Goal: Task Accomplishment & Management: Complete application form

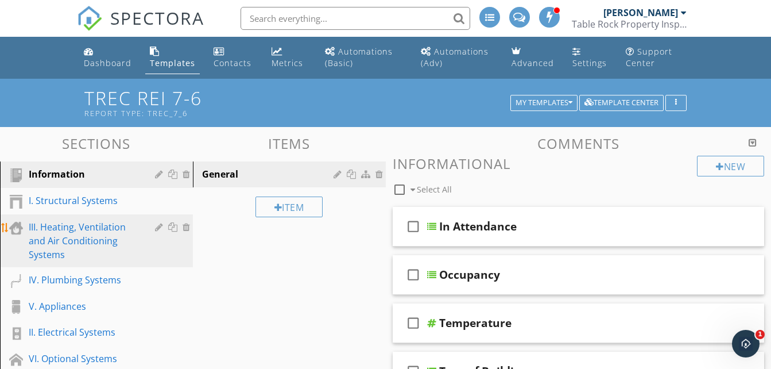
click at [57, 228] on div "III. Heating, Ventilation and Air Conditioning Systems" at bounding box center [84, 240] width 110 height 41
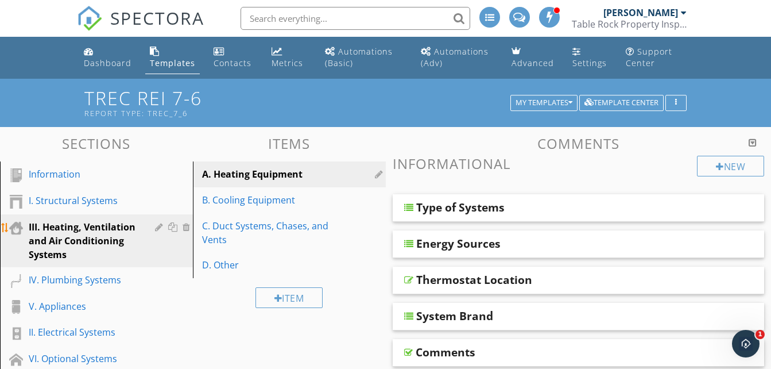
click at [58, 228] on div "III. Heating, Ventilation and Air Conditioning Systems" at bounding box center [84, 240] width 110 height 41
click at [377, 307] on div "Item" at bounding box center [289, 297] width 193 height 38
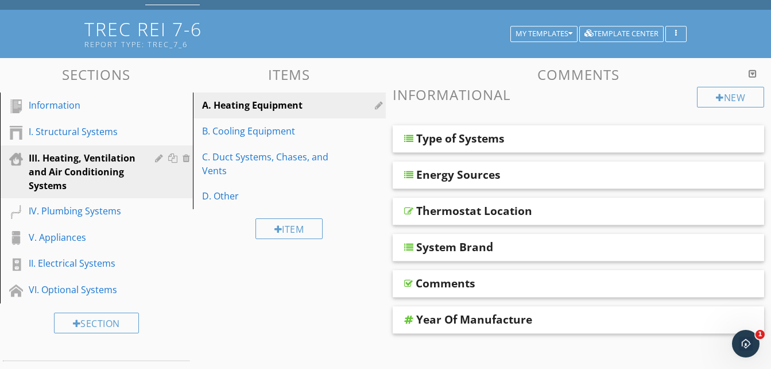
scroll to position [92, 0]
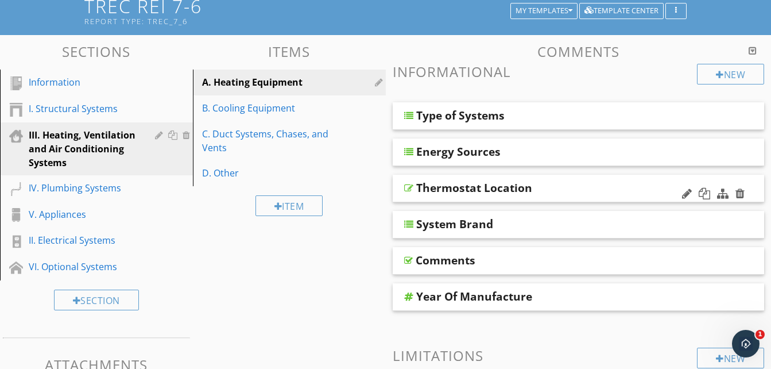
click at [409, 189] on div at bounding box center [408, 187] width 9 height 9
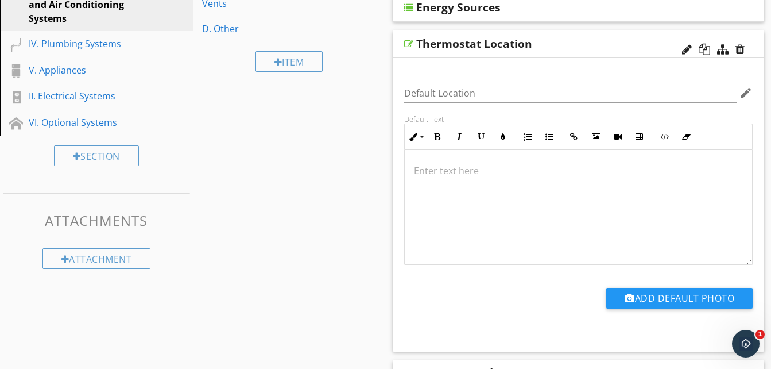
scroll to position [207, 0]
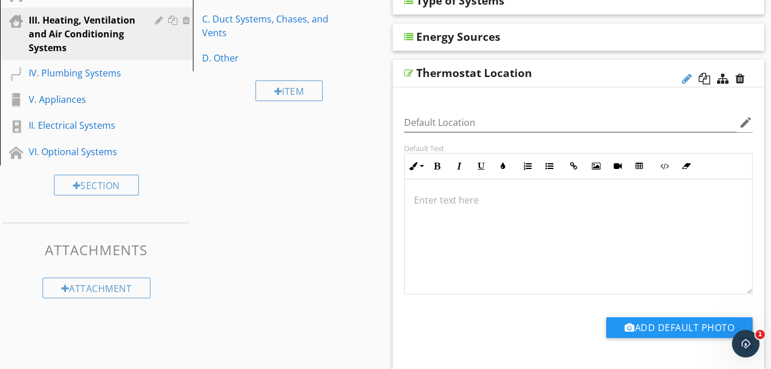
click at [684, 79] on div at bounding box center [687, 78] width 10 height 11
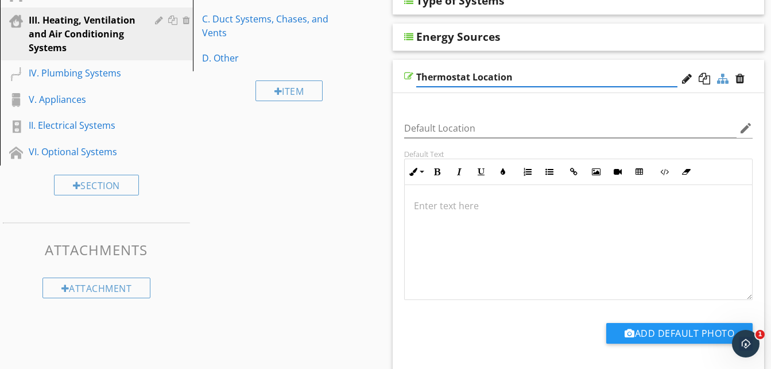
click at [723, 83] on div at bounding box center [722, 78] width 11 height 11
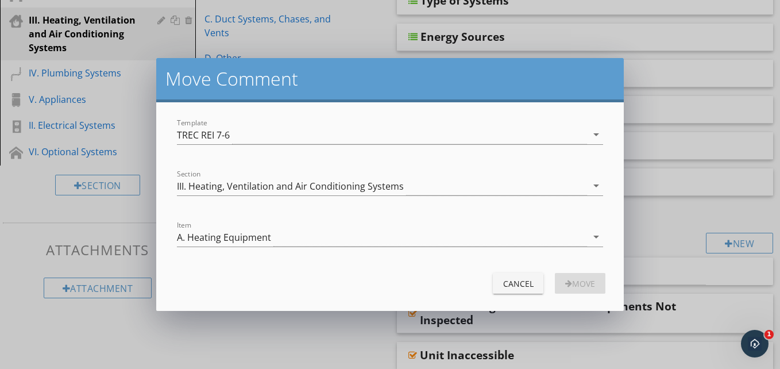
click at [514, 280] on div "Cancel" at bounding box center [518, 283] width 32 height 12
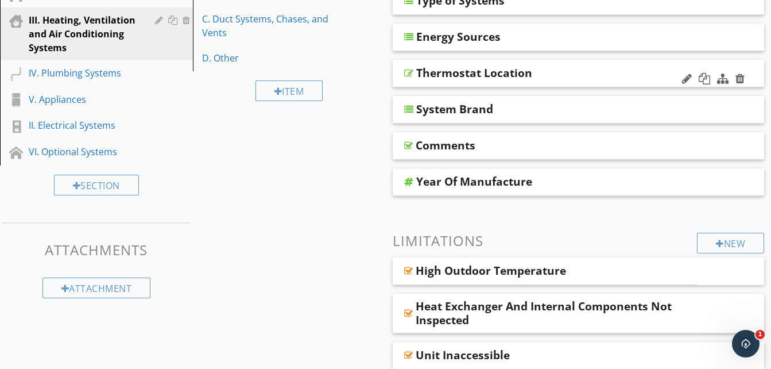
click at [411, 76] on div at bounding box center [408, 72] width 9 height 9
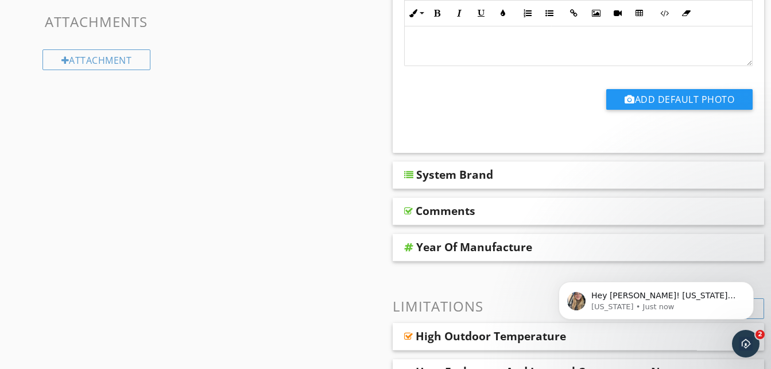
scroll to position [436, 0]
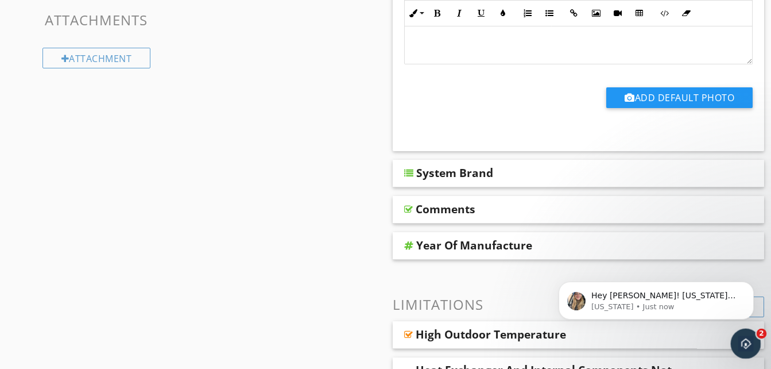
click at [737, 331] on div "Open Intercom Messenger" at bounding box center [744, 342] width 38 height 38
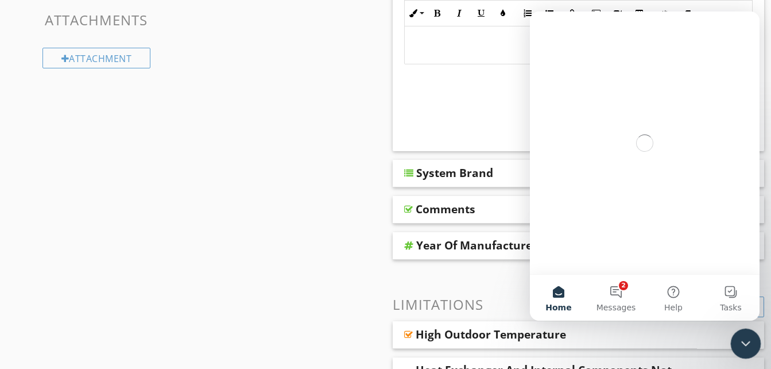
scroll to position [0, 0]
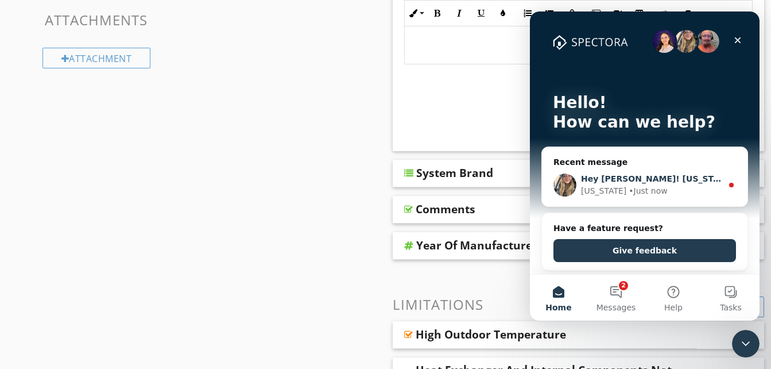
click at [670, 180] on span "Hey [PERSON_NAME]! [US_STATE] here 👋🏻" at bounding box center [675, 178] width 188 height 9
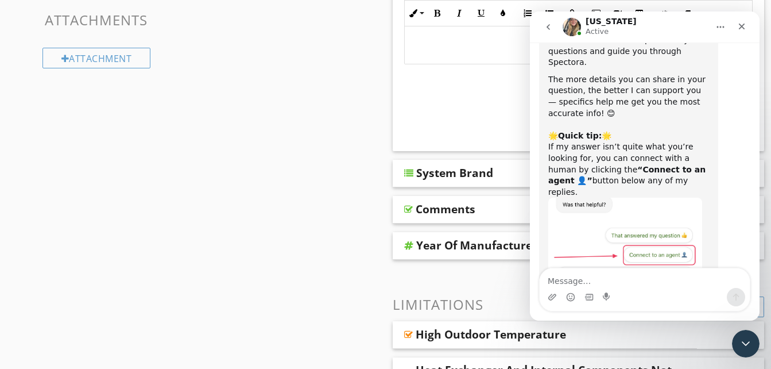
scroll to position [8136, 0]
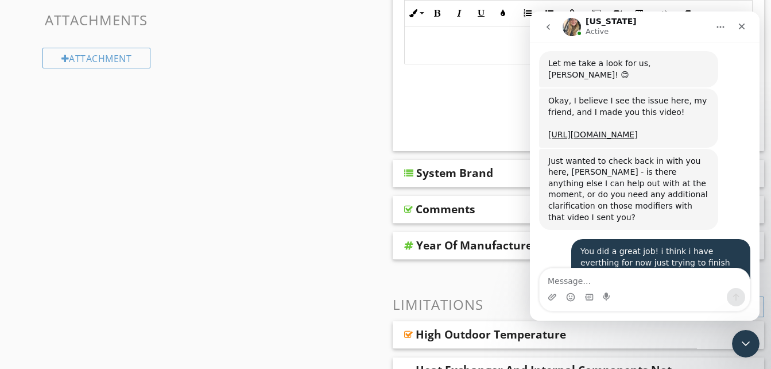
click at [657, 277] on textarea "Message…" at bounding box center [645, 278] width 210 height 20
type textarea "ok thank you"
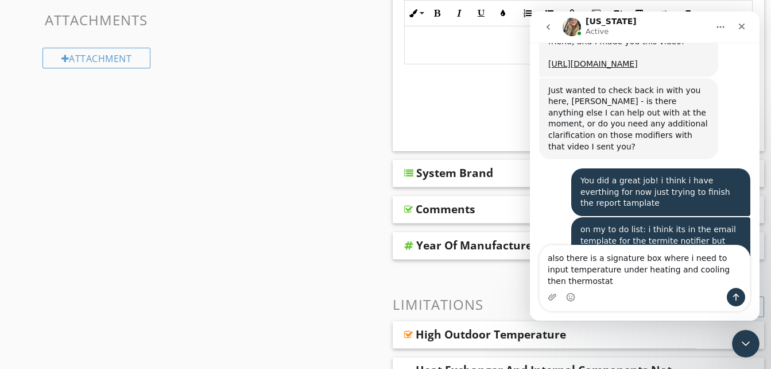
scroll to position [8218, 0]
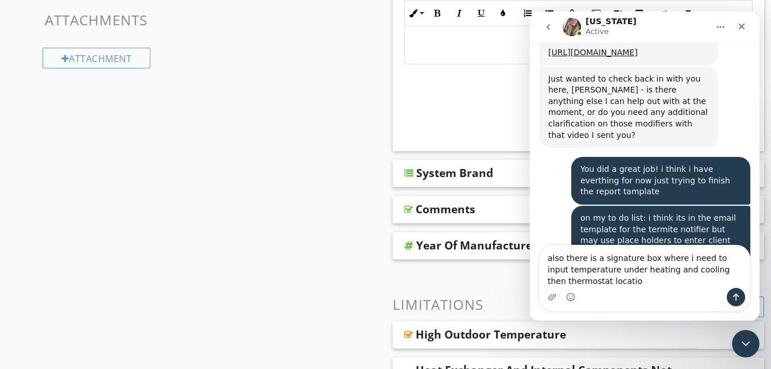
type textarea "also there is a signature box where i need to input temperature under heating a…"
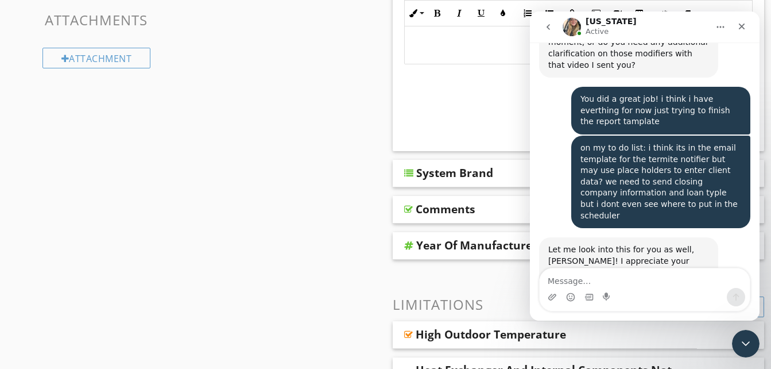
scroll to position [8374, 0]
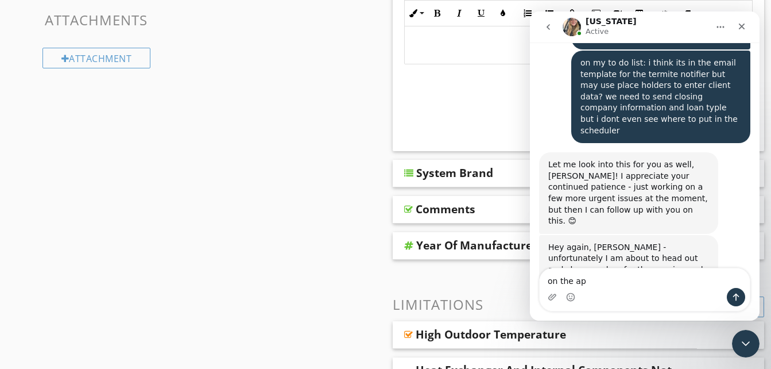
type textarea "on the app"
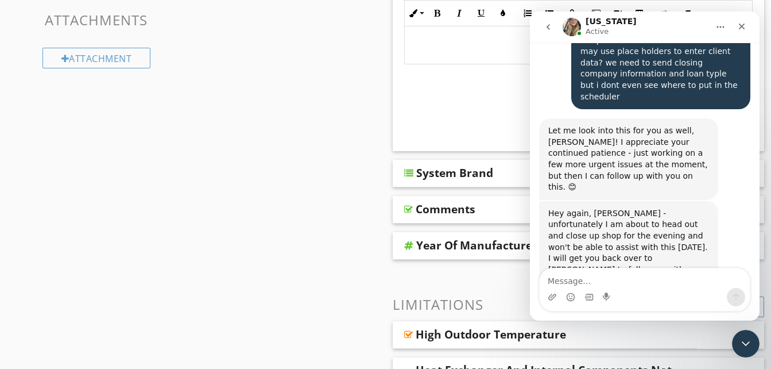
scroll to position [8400, 0]
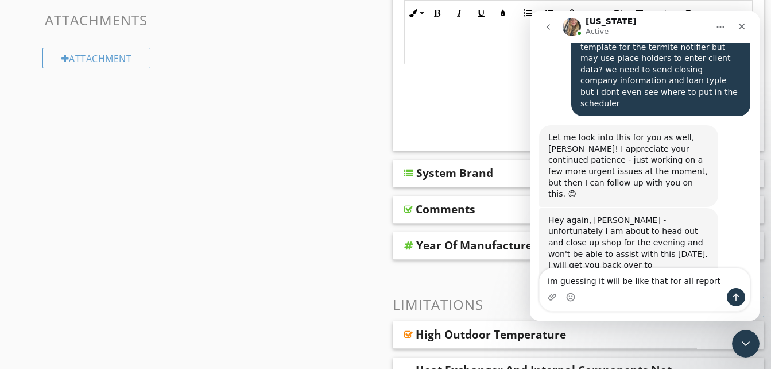
type textarea "im guessing it will be like that for all reports"
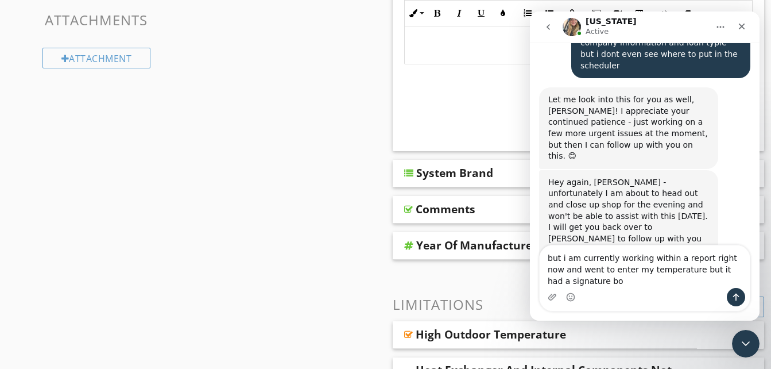
scroll to position [8450, 0]
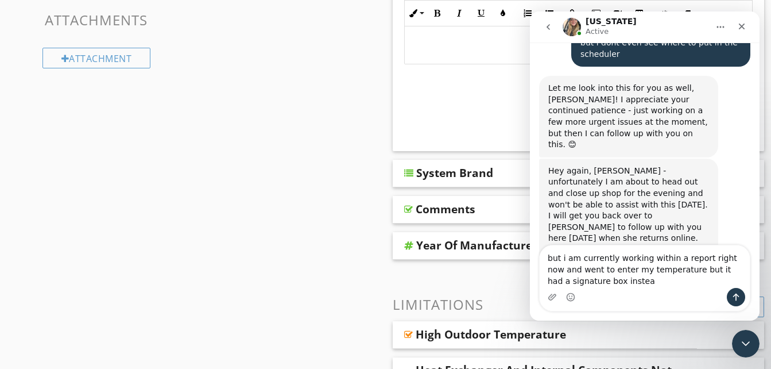
type textarea "but i am currently working within a report right now and went to enter my tempe…"
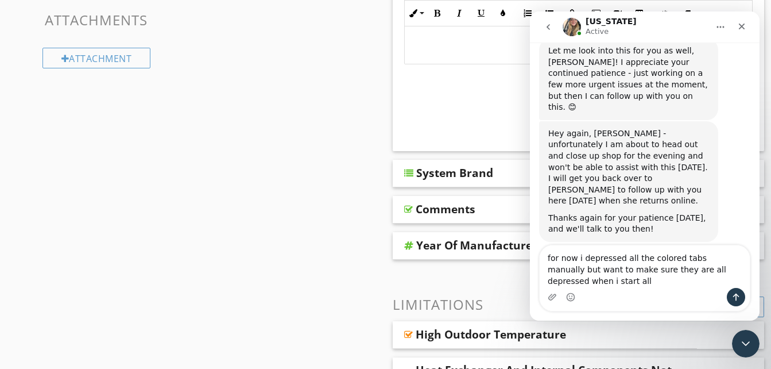
scroll to position [8499, 0]
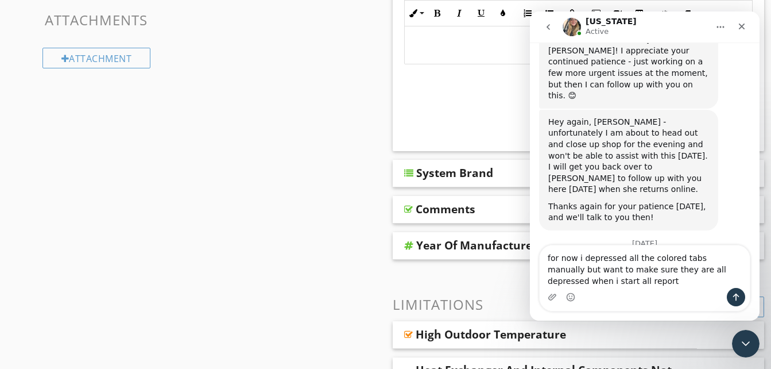
type textarea "for now i depressed all the colored tabs manually but want to make sure they ar…"
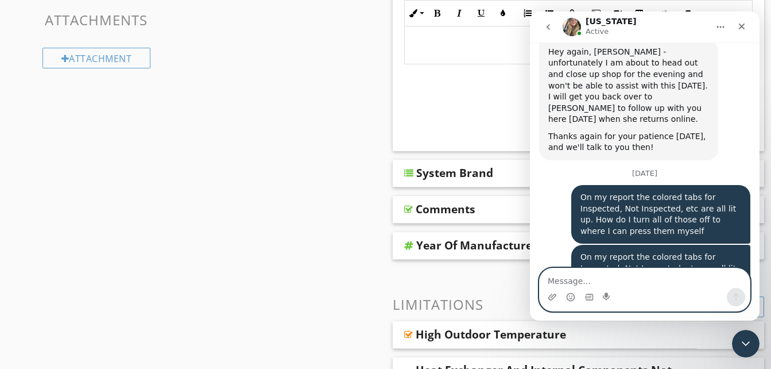
scroll to position [8581, 0]
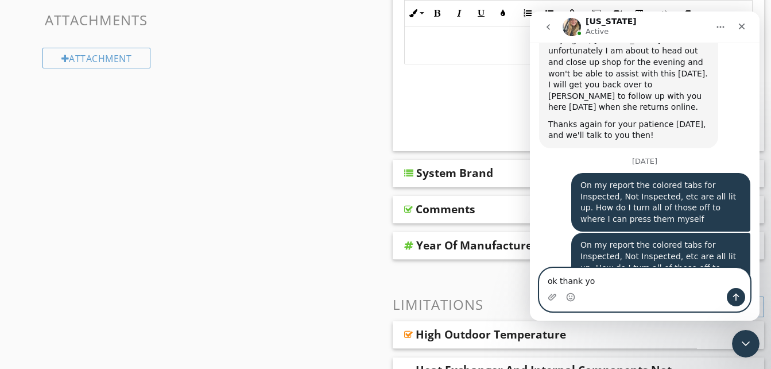
type textarea "ok thank you"
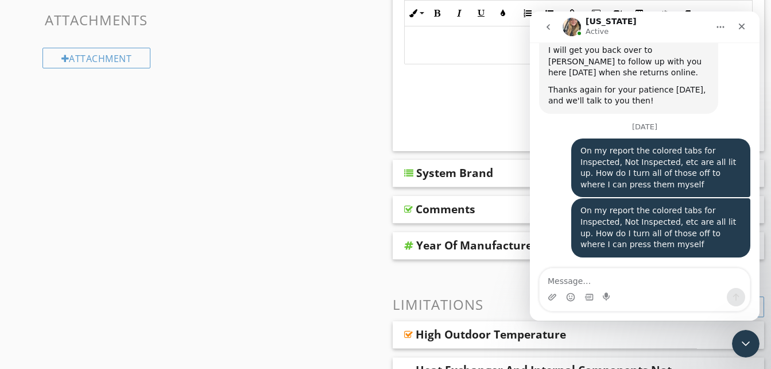
click at [265, 139] on div "Sections Information I. Structural Systems III. Heating, Ventilation and Air Co…" at bounding box center [385, 360] width 771 height 1339
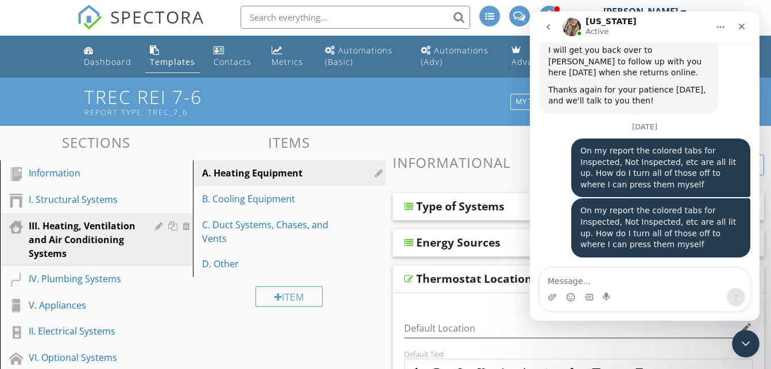
scroll to position [0, 0]
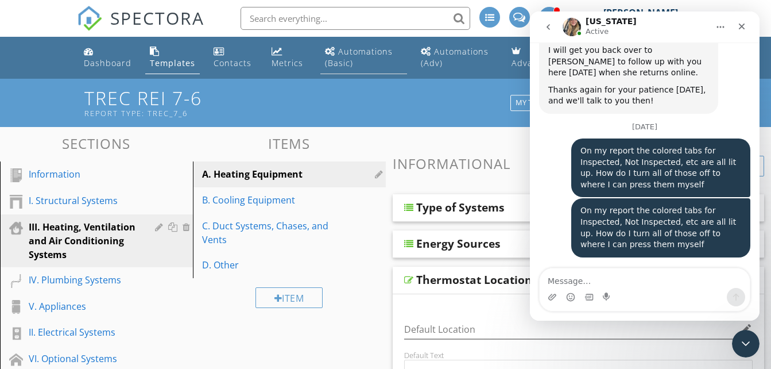
click at [357, 48] on div "Automations (Basic)" at bounding box center [359, 57] width 68 height 22
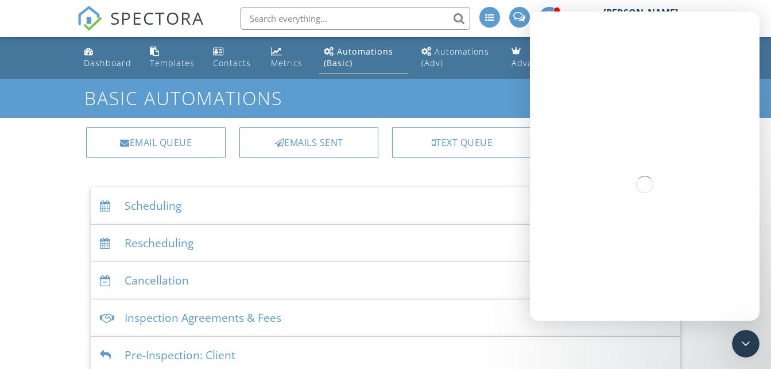
click at [150, 208] on div "Scheduling" at bounding box center [385, 205] width 589 height 37
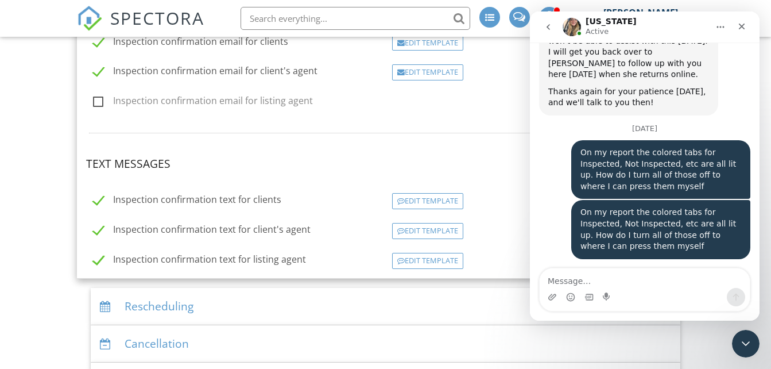
scroll to position [230, 0]
click at [98, 103] on label "Inspection confirmation email for listing agent" at bounding box center [203, 103] width 220 height 14
click at [94, 103] on input "Inspection confirmation email for listing agent" at bounding box center [89, 103] width 7 height 7
checkbox input "true"
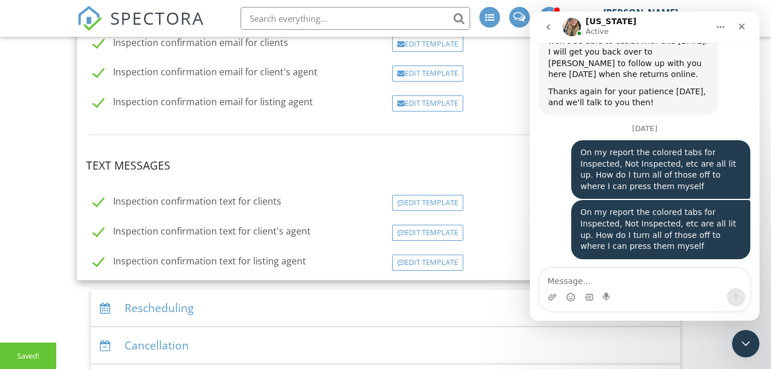
click at [27, 111] on div "Dashboard Templates Contacts Metrics Automations (Basic) Automations (Adv) Adva…" at bounding box center [385, 234] width 771 height 855
click at [161, 310] on div "Rescheduling" at bounding box center [385, 307] width 589 height 37
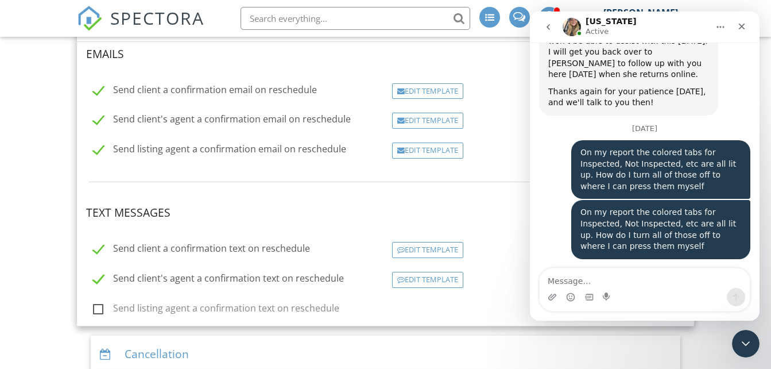
scroll to position [229, 0]
click at [33, 250] on div "Dashboard Templates Contacts Metrics Automations (Basic) Automations (Adv) Adva…" at bounding box center [385, 240] width 771 height 864
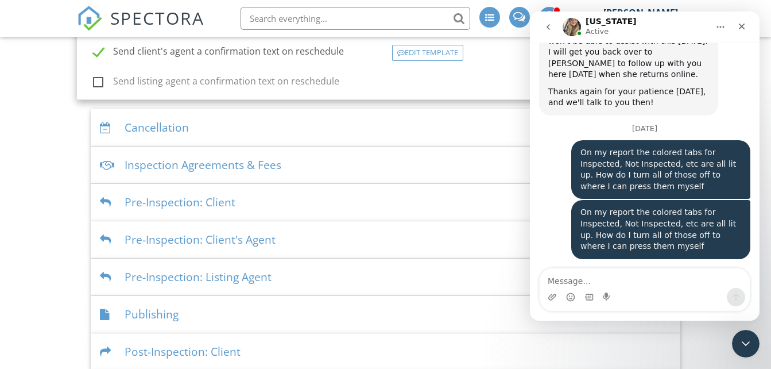
scroll to position [482, 0]
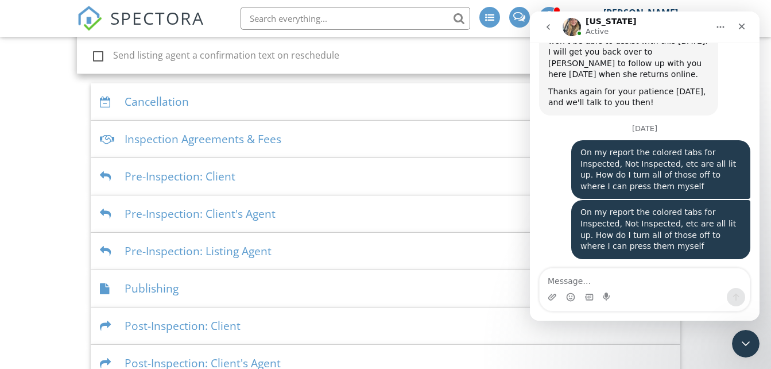
click at [157, 250] on div "Pre-Inspection: Listing Agent" at bounding box center [385, 251] width 589 height 37
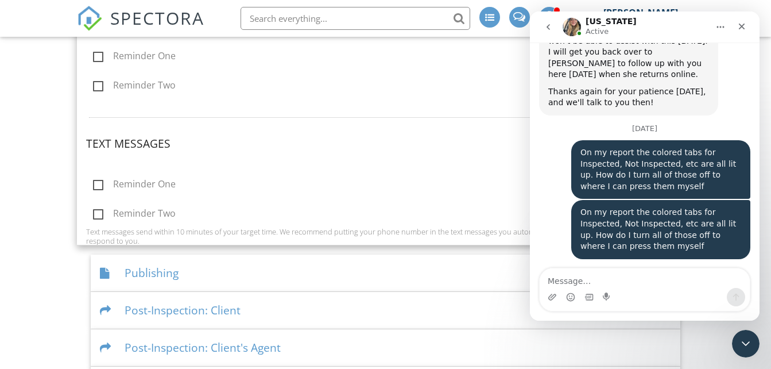
scroll to position [463, 0]
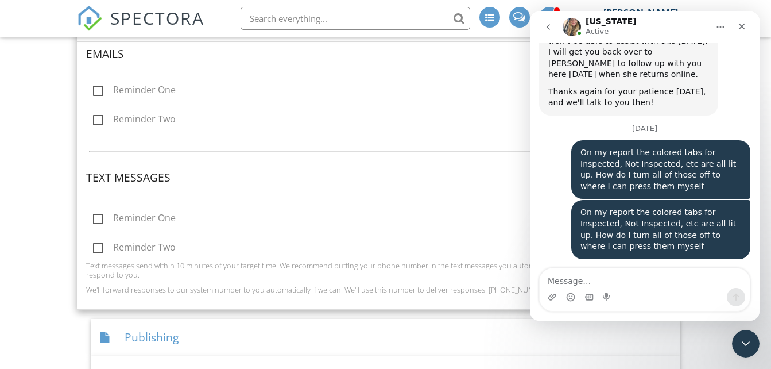
scroll to position [417, 0]
click at [98, 90] on label "Reminder One" at bounding box center [134, 90] width 83 height 14
click at [94, 90] on input "Reminder One" at bounding box center [89, 89] width 7 height 7
checkbox input "true"
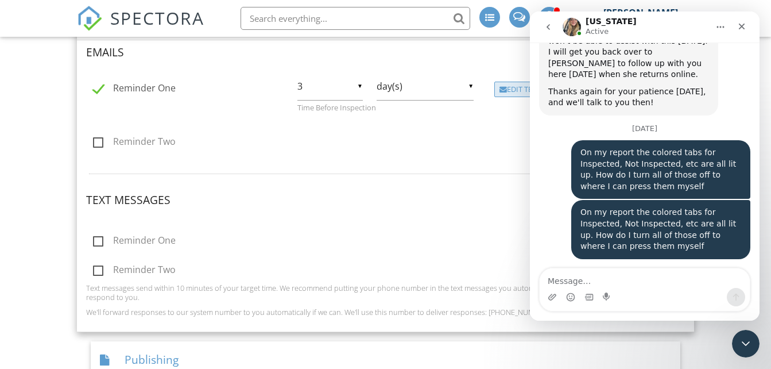
click at [509, 92] on div "Edit Template" at bounding box center [529, 90] width 71 height 16
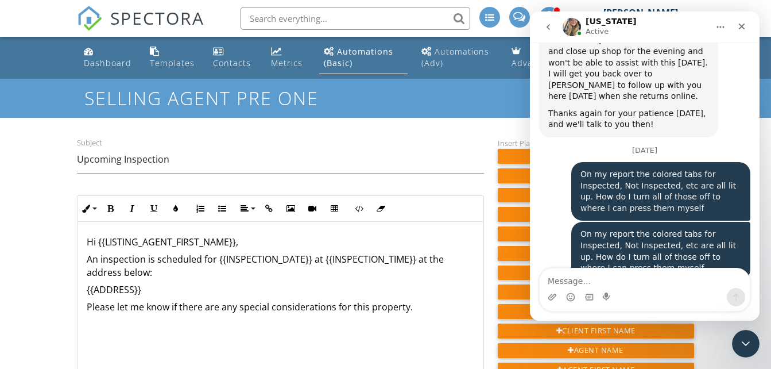
scroll to position [8615, 0]
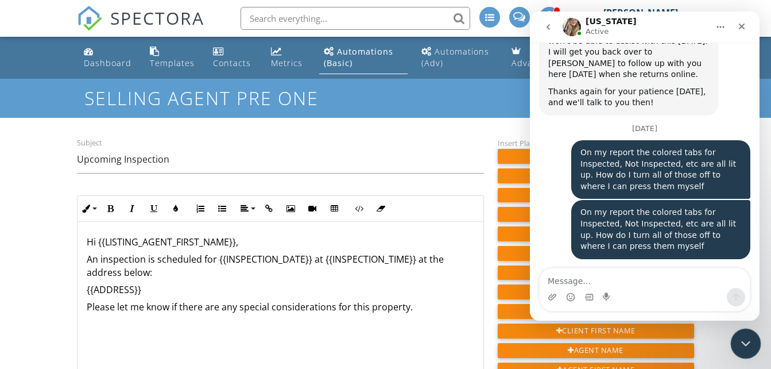
click at [731, 340] on div "Close Intercom Messenger" at bounding box center [744, 342] width 28 height 28
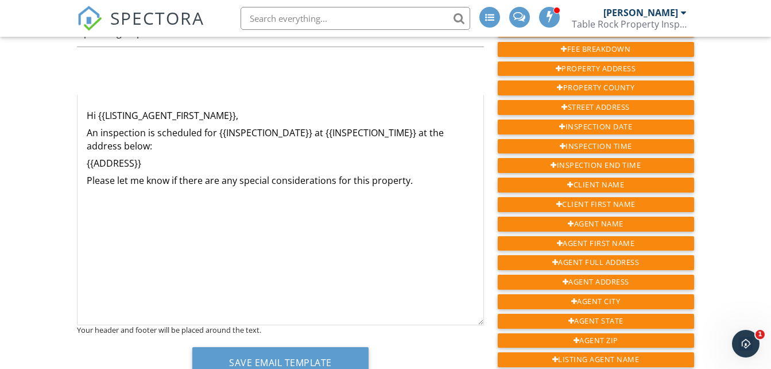
scroll to position [253, 0]
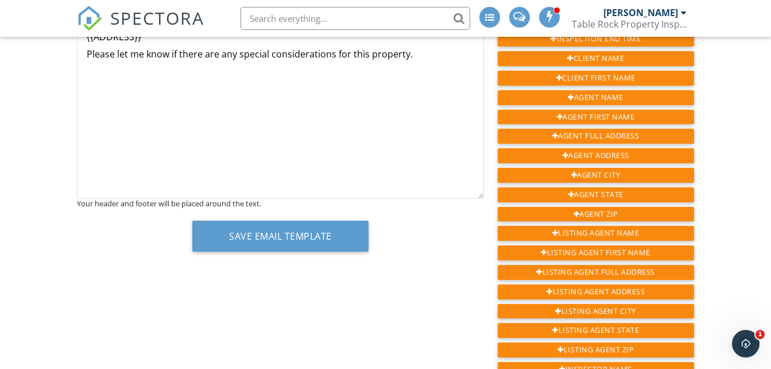
click at [49, 137] on div "Dashboard Templates Contacts Metrics Automations (Basic) Automations (Adv) Adva…" at bounding box center [385, 282] width 771 height 996
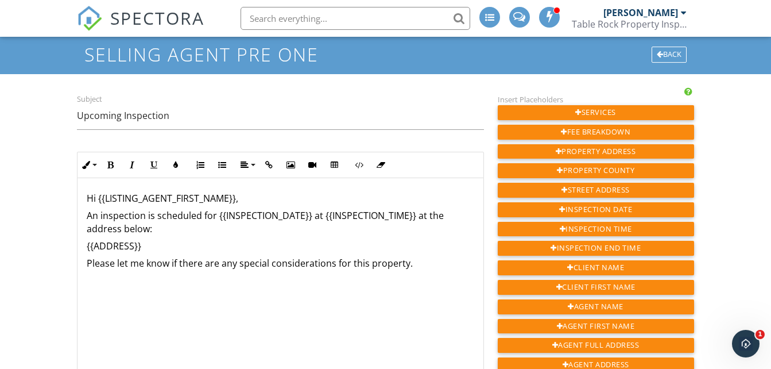
scroll to position [0, 0]
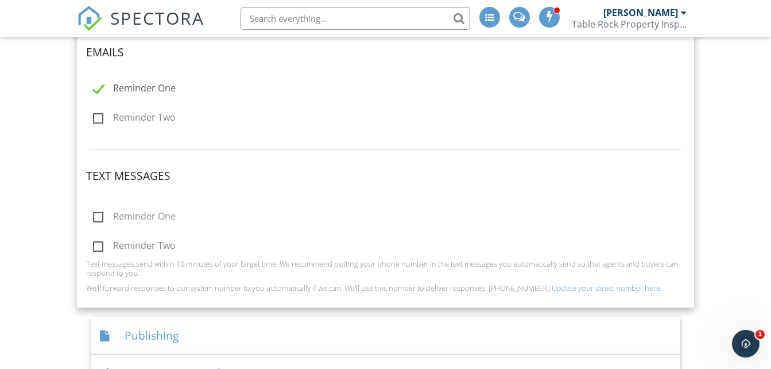
click at [101, 118] on label "Reminder Two" at bounding box center [134, 119] width 83 height 14
click at [94, 118] on input "Reminder Two" at bounding box center [89, 118] width 7 height 7
checkbox input "true"
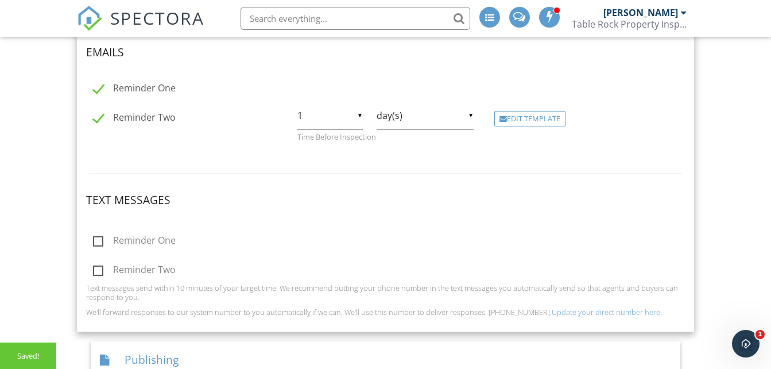
click at [94, 237] on label "Reminder One" at bounding box center [134, 242] width 83 height 14
click at [94, 238] on input "Reminder One" at bounding box center [89, 241] width 7 height 7
checkbox input "true"
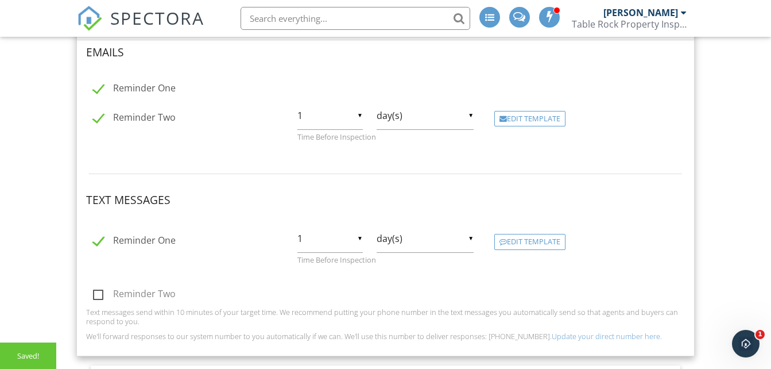
click at [98, 295] on label "Reminder Two" at bounding box center [134, 295] width 83 height 14
click at [94, 295] on input "Reminder Two" at bounding box center [89, 295] width 7 height 7
checkbox input "true"
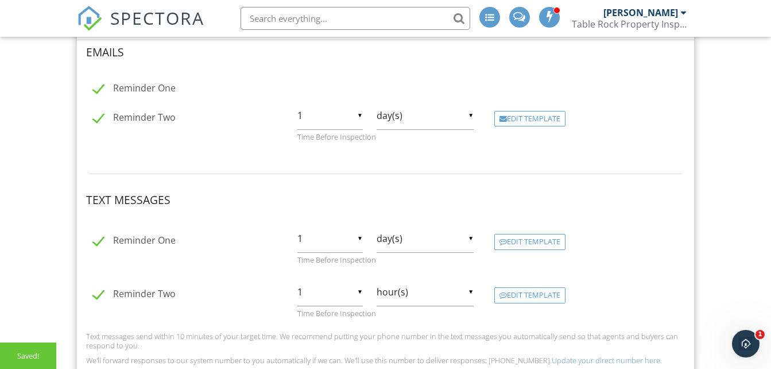
click at [54, 198] on div "Dashboard Templates Contacts Metrics Automations (Basic) Automations (Adv) Adva…" at bounding box center [385, 78] width 771 height 919
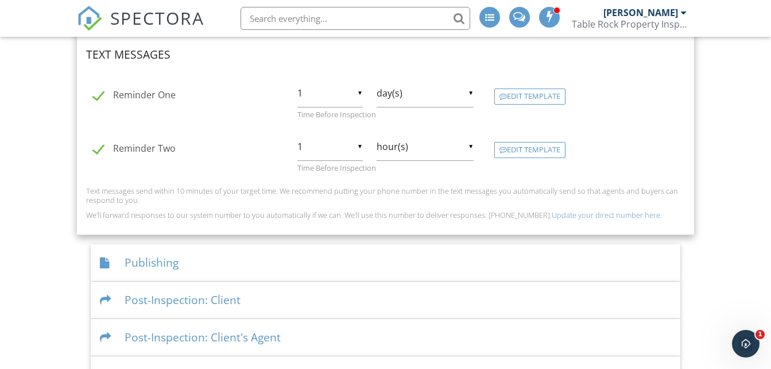
scroll to position [597, 0]
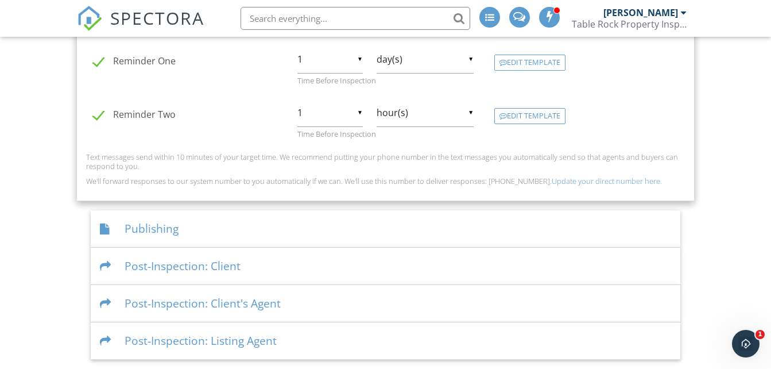
click at [137, 228] on div "Publishing" at bounding box center [385, 228] width 589 height 37
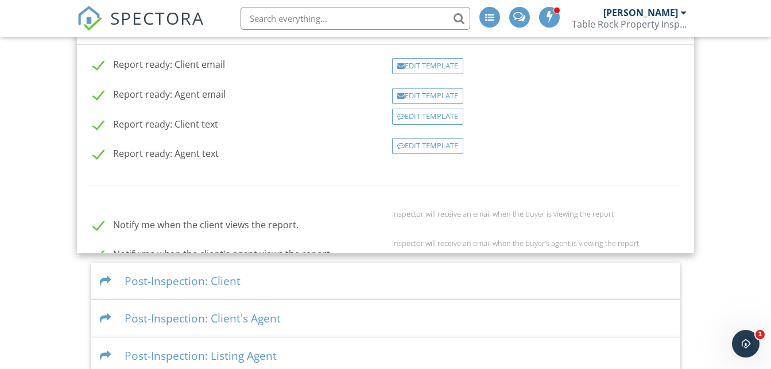
scroll to position [477, 0]
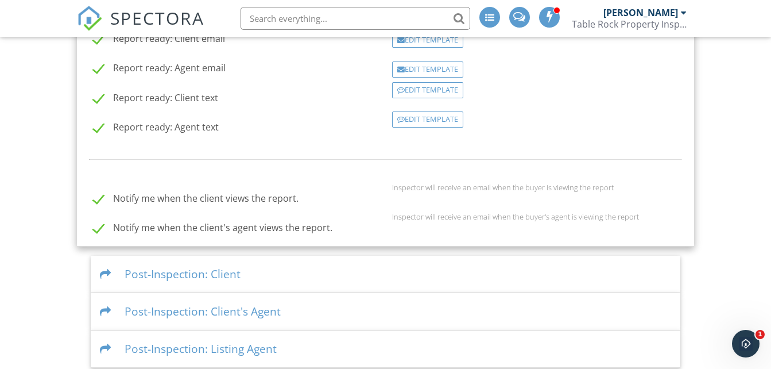
click at [136, 351] on div "Post-Inspection: Listing Agent" at bounding box center [385, 348] width 589 height 37
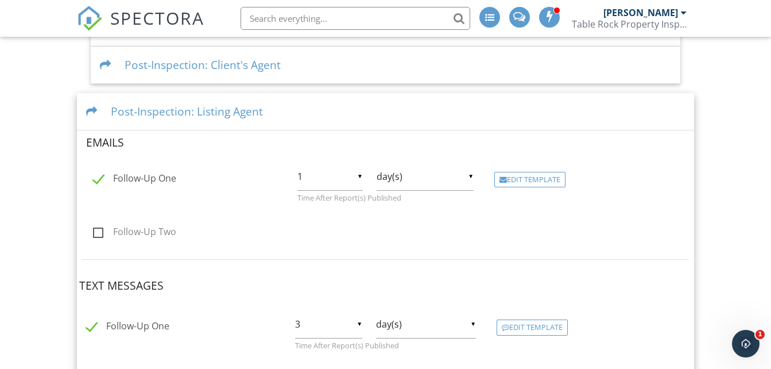
click at [38, 230] on div "Dashboard Templates Contacts Metrics Automations (Basic) Automations (Adv) Adva…" at bounding box center [385, 3] width 771 height 886
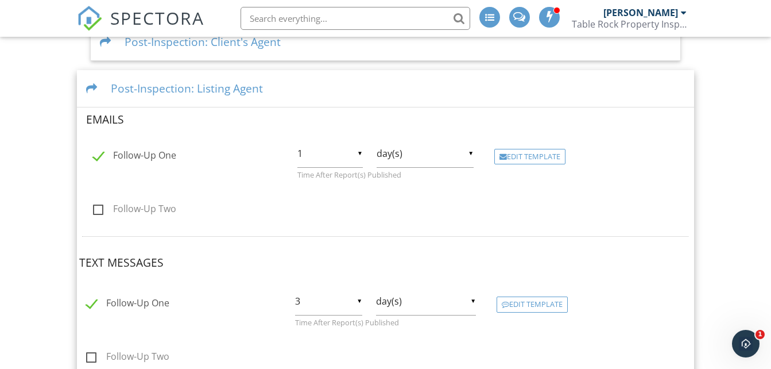
scroll to position [563, 0]
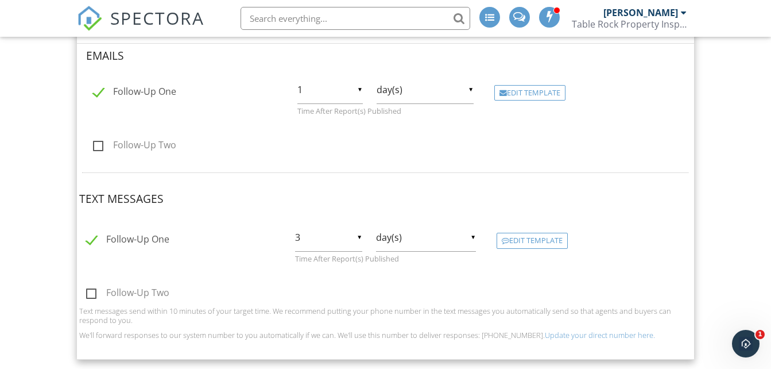
click at [114, 18] on span "SPECTORA" at bounding box center [157, 18] width 94 height 24
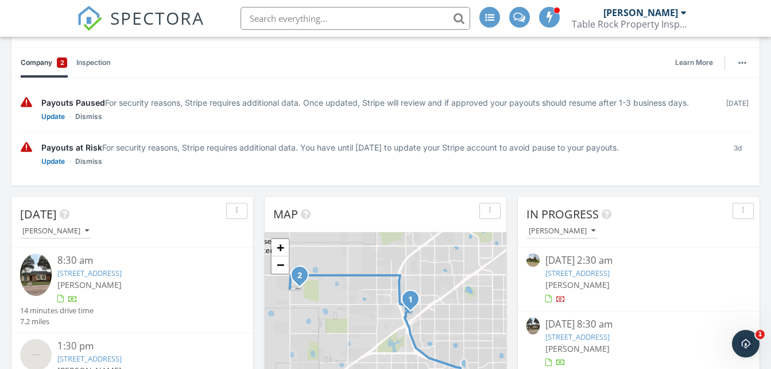
scroll to position [184, 0]
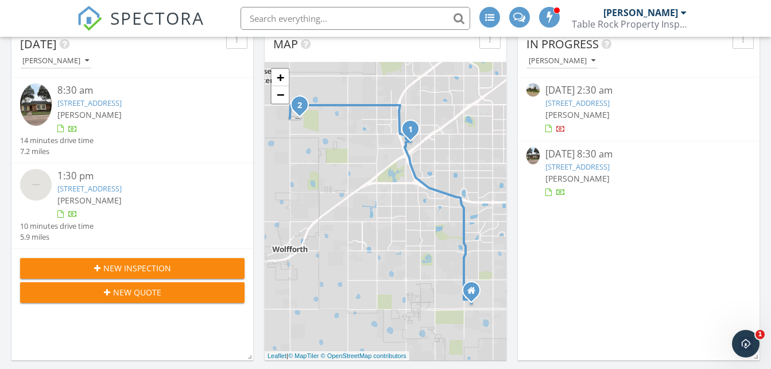
scroll to position [367, 0]
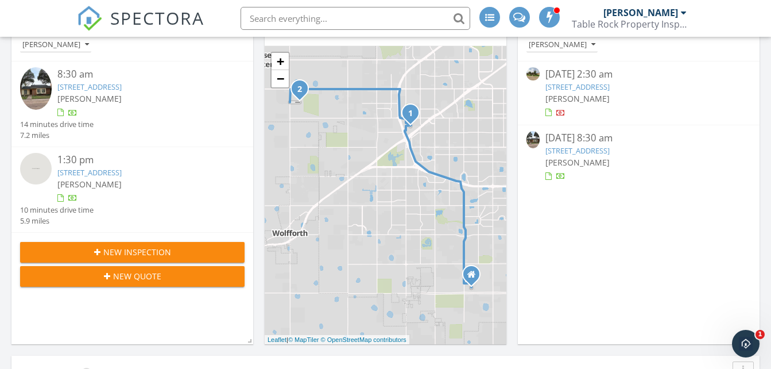
click at [91, 254] on div "New Inspection" at bounding box center [132, 252] width 206 height 12
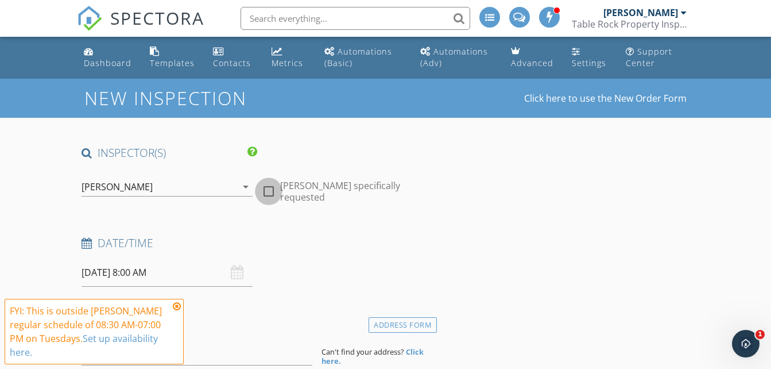
click at [269, 191] on div at bounding box center [269, 191] width 20 height 20
checkbox input "true"
click at [157, 270] on input "[DATE] 8:00 AM" at bounding box center [167, 272] width 171 height 28
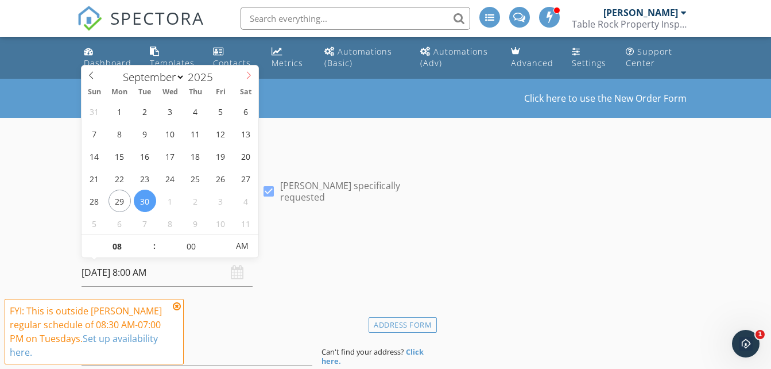
select select "9"
click at [247, 73] on icon at bounding box center [249, 75] width 8 height 8
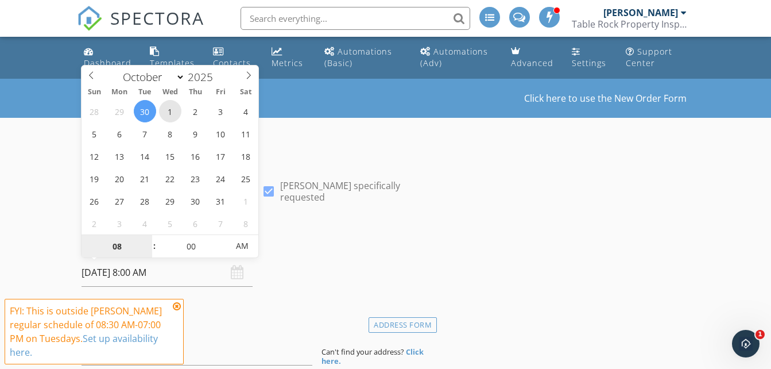
type input "[DATE] 8:00 AM"
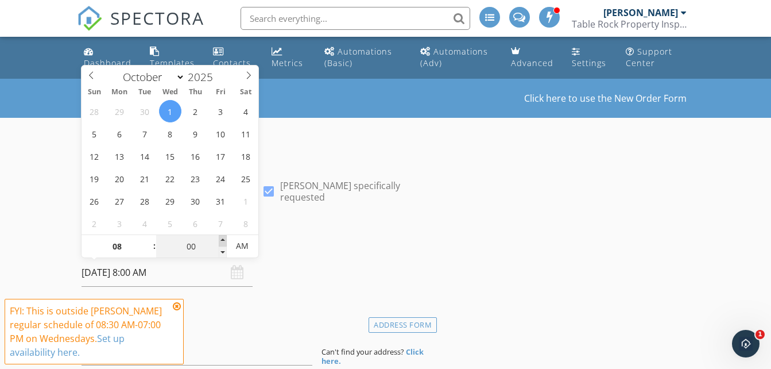
type input "05"
type input "[DATE] 8:05 AM"
click at [220, 239] on span at bounding box center [223, 240] width 8 height 11
type input "10"
type input "[DATE] 8:10 AM"
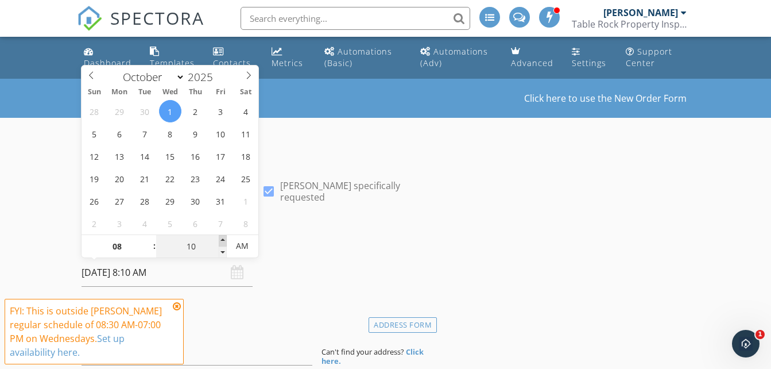
click at [220, 239] on span at bounding box center [223, 240] width 8 height 11
type input "15"
type input "[DATE] 8:15 AM"
click at [220, 239] on span at bounding box center [223, 240] width 8 height 11
type input "20"
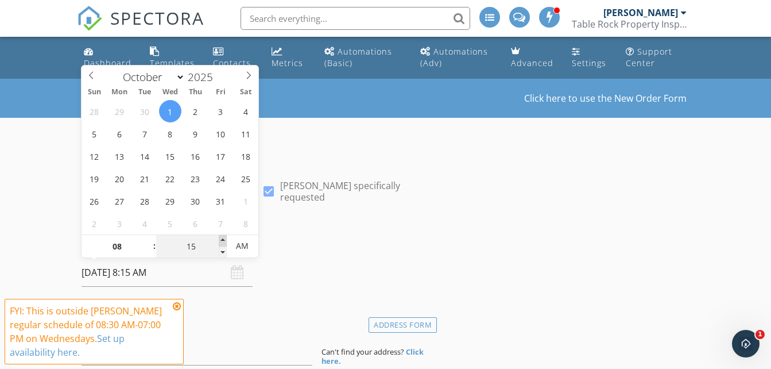
type input "[DATE] 8:20 AM"
click at [220, 239] on span at bounding box center [223, 240] width 8 height 11
type input "25"
type input "[DATE] 8:25 AM"
click at [220, 239] on span at bounding box center [223, 240] width 8 height 11
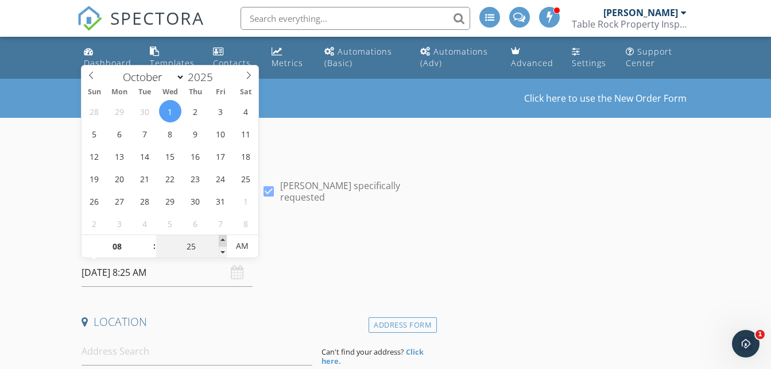
type input "30"
type input "[DATE] 8:30 AM"
click at [220, 239] on span at bounding box center [223, 240] width 8 height 11
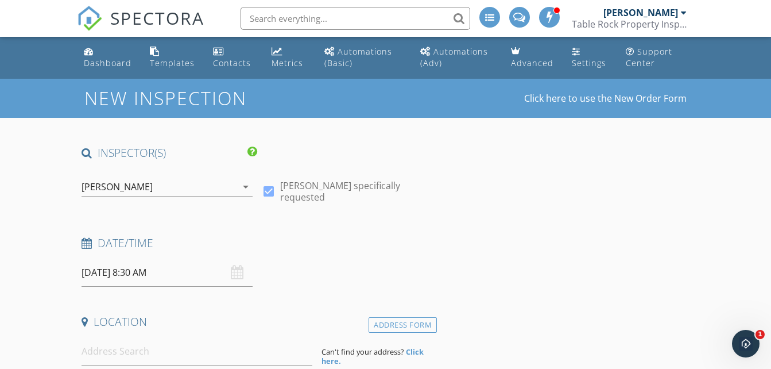
click at [292, 241] on h4 "Date/Time" at bounding box center [257, 242] width 351 height 15
click at [289, 247] on h4 "Date/Time" at bounding box center [257, 242] width 351 height 15
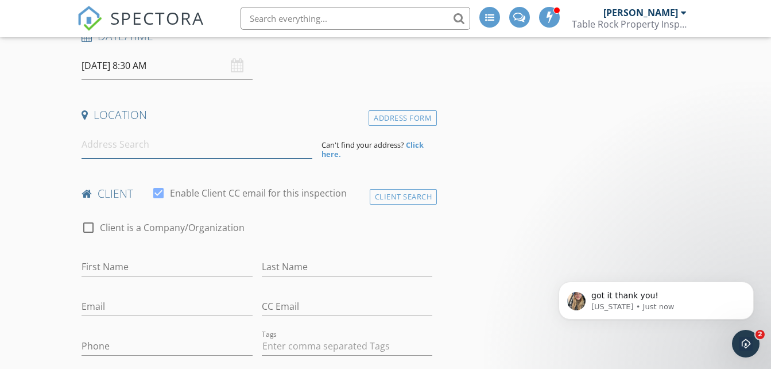
click at [212, 149] on input at bounding box center [197, 144] width 231 height 28
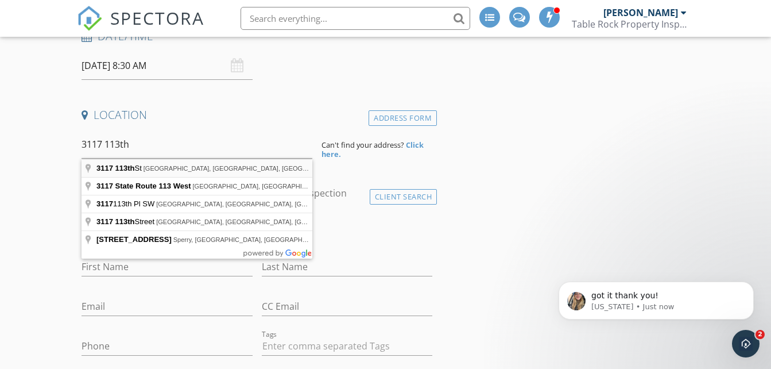
type input "3117 113th St, Lubbock, TX, USA"
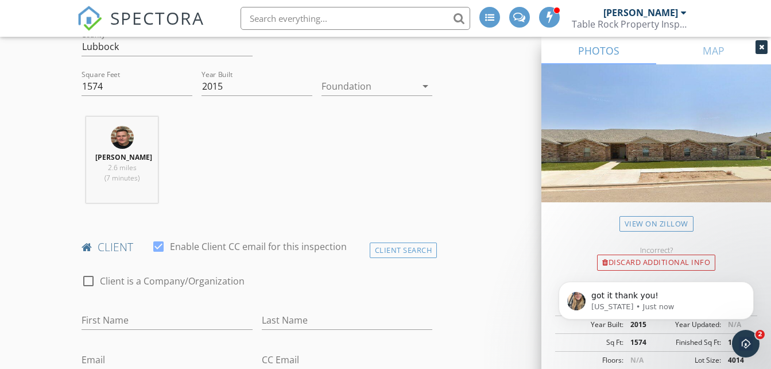
scroll to position [390, 0]
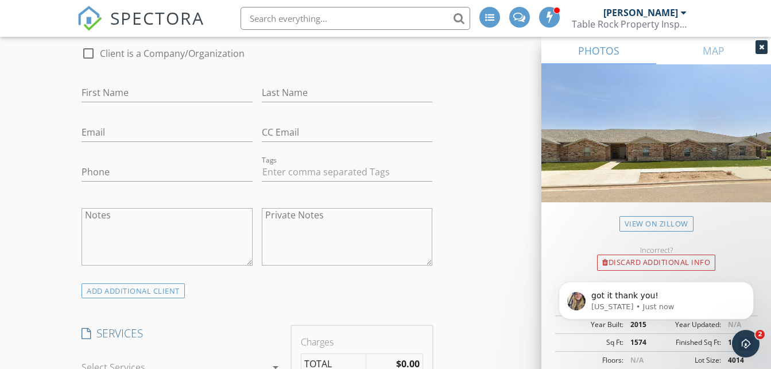
scroll to position [620, 0]
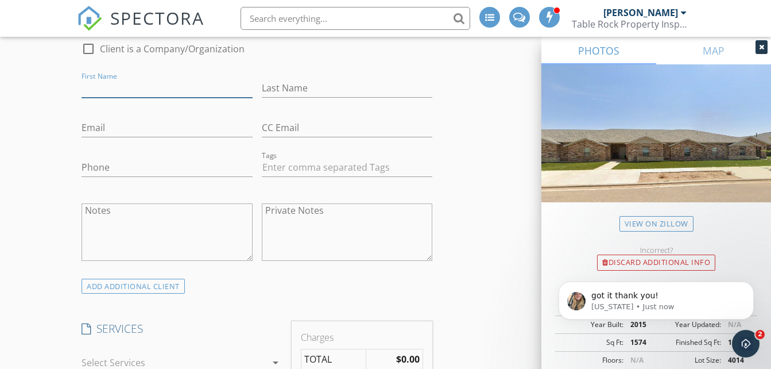
click at [102, 88] on input "First Name" at bounding box center [167, 88] width 171 height 19
type input "Don"
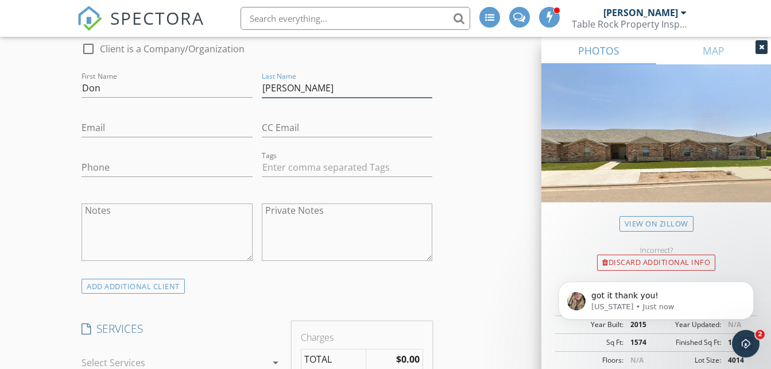
type input "Bullock"
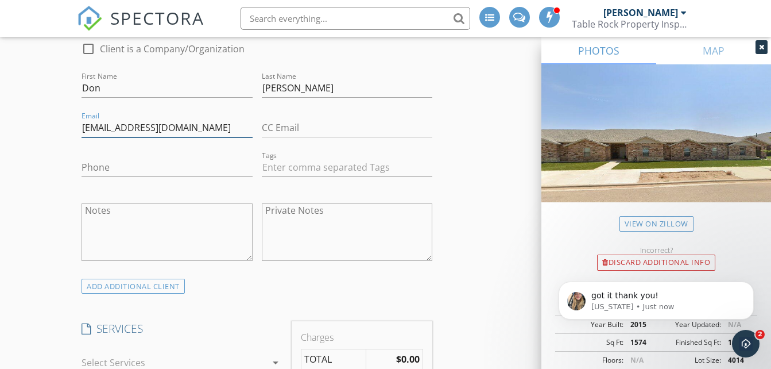
type input "don@bullocksjewelry.com"
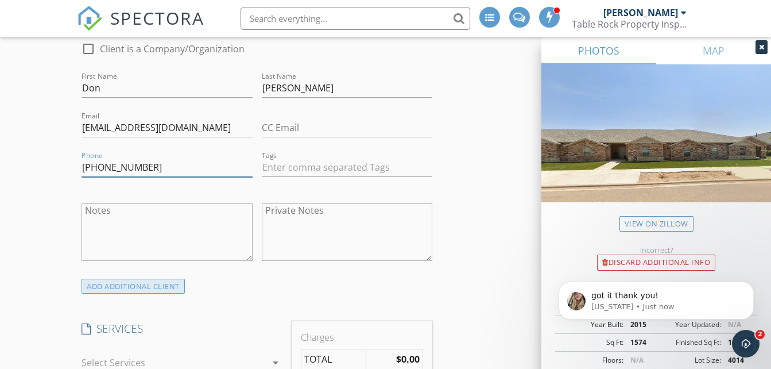
type input "575-626-2448"
click at [116, 284] on div "ADD ADDITIONAL client" at bounding box center [133, 286] width 103 height 16
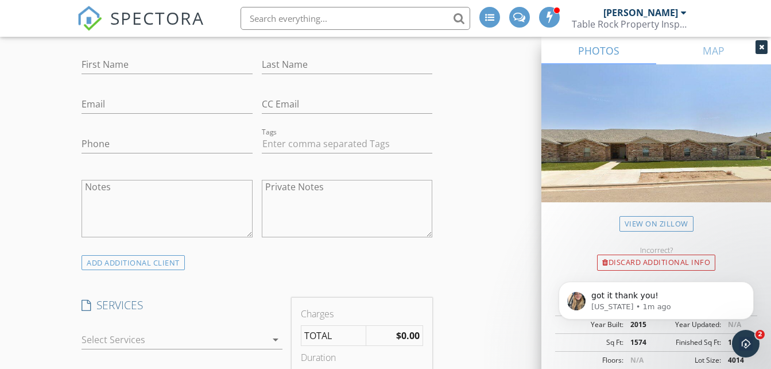
scroll to position [919, 0]
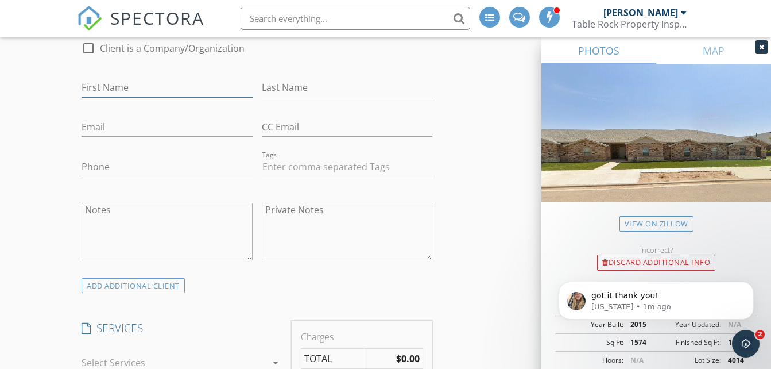
click at [100, 90] on input "First Name" at bounding box center [167, 87] width 171 height 19
type input "Terry"
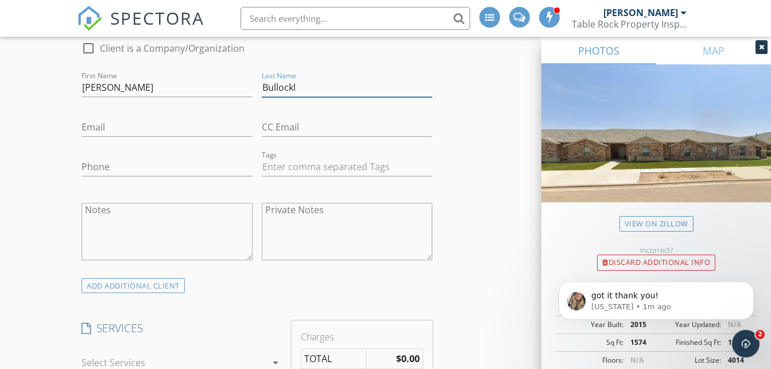
type input "Bullockl"
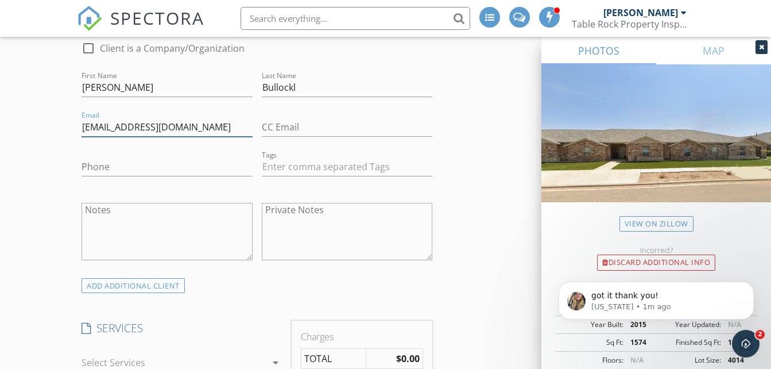
type input "Reereebop@yahoo.com"
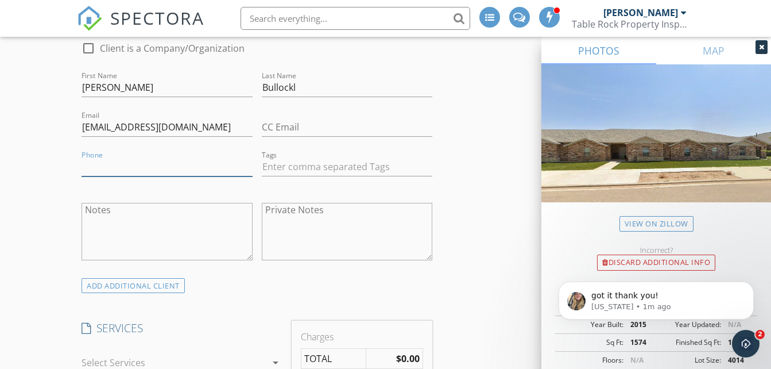
click at [96, 162] on input "Phone" at bounding box center [167, 166] width 171 height 19
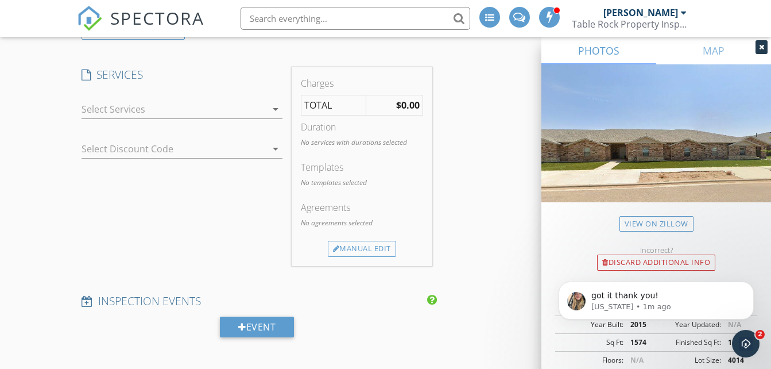
scroll to position [1194, 0]
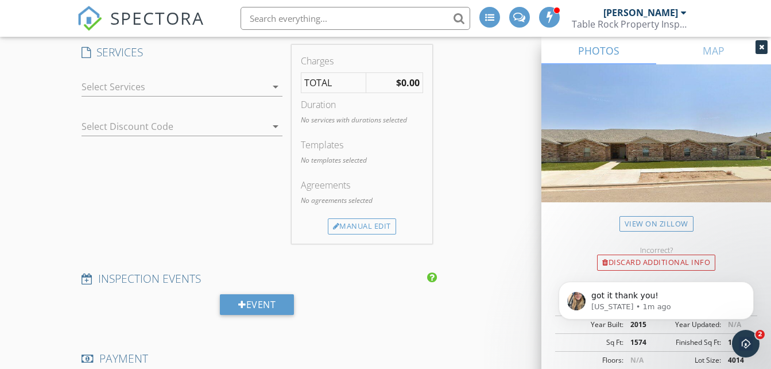
click at [109, 83] on div at bounding box center [174, 87] width 185 height 18
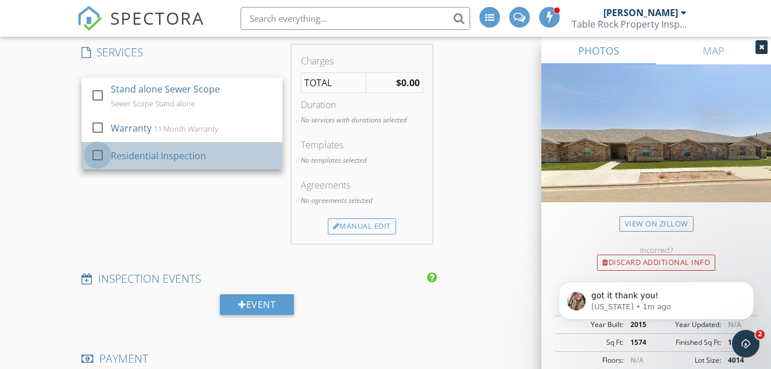
click at [104, 150] on div at bounding box center [98, 155] width 20 height 20
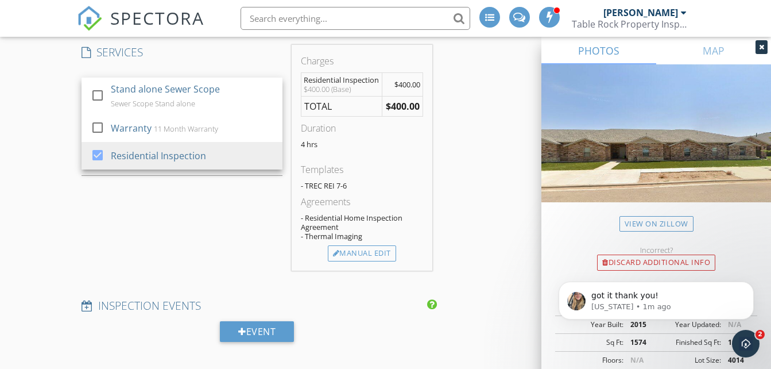
click at [53, 168] on div "New Inspection Click here to use the New Order Form INSPECTOR(S) check_box Rodn…" at bounding box center [385, 149] width 771 height 2531
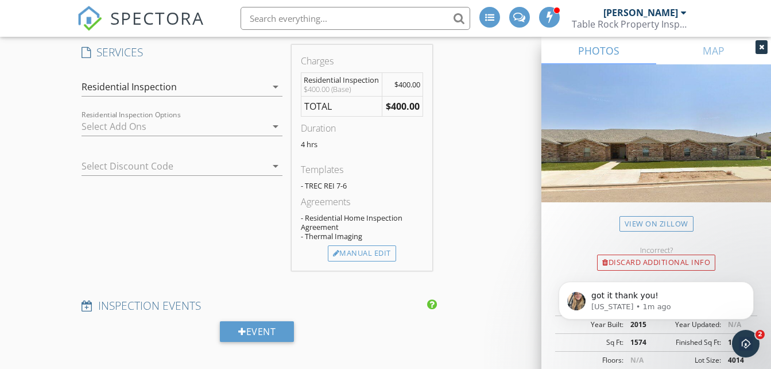
click at [98, 127] on div at bounding box center [174, 126] width 185 height 18
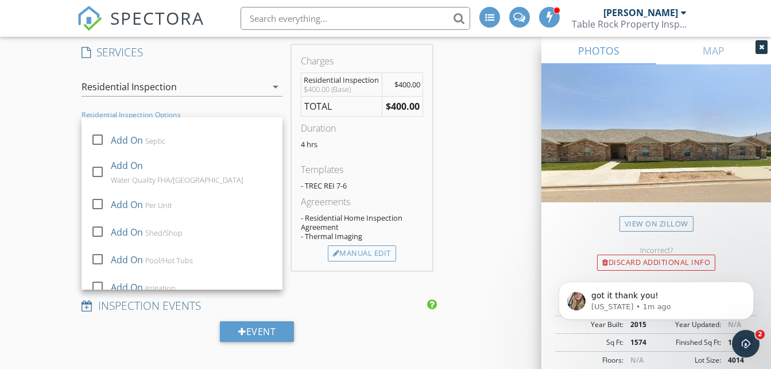
scroll to position [76, 0]
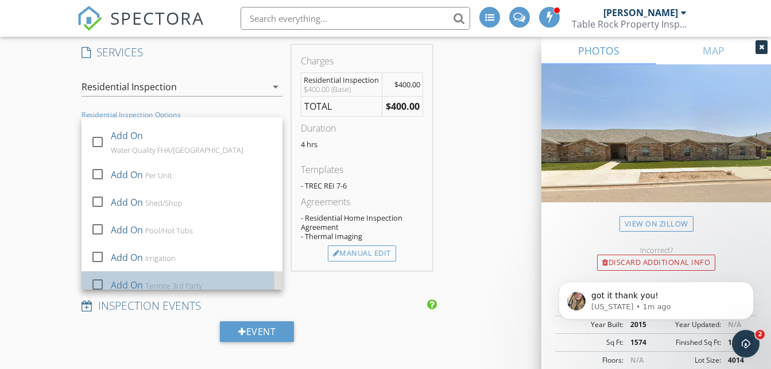
click at [233, 273] on div "Add On Termite 3rd Party" at bounding box center [192, 284] width 163 height 23
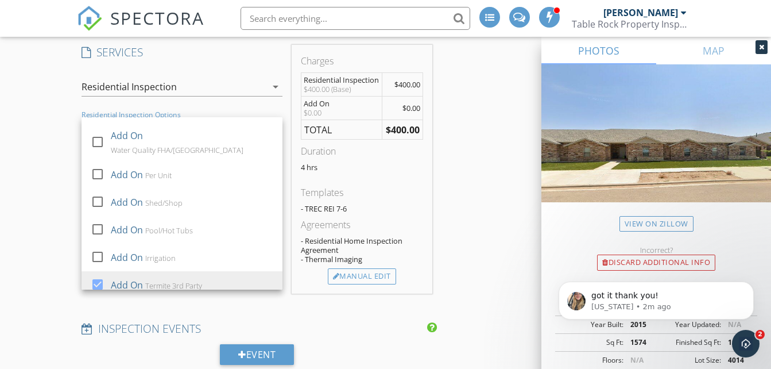
click at [54, 230] on div "New Inspection Click here to use the New Order Form INSPECTOR(S) check_box Rodn…" at bounding box center [385, 161] width 771 height 2554
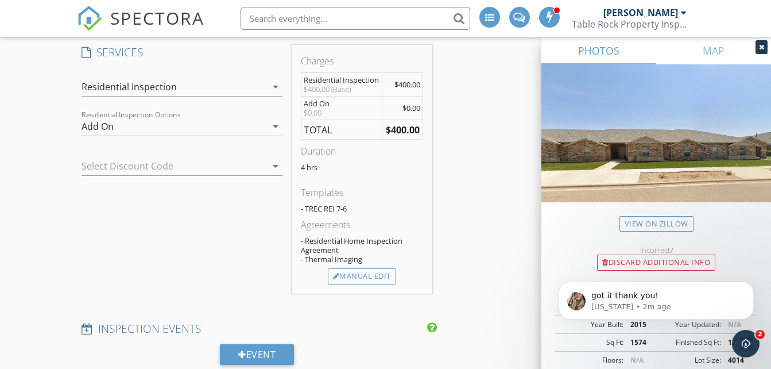
click at [53, 227] on div "New Inspection Click here to use the New Order Form INSPECTOR(S) check_box Rodn…" at bounding box center [385, 161] width 771 height 2554
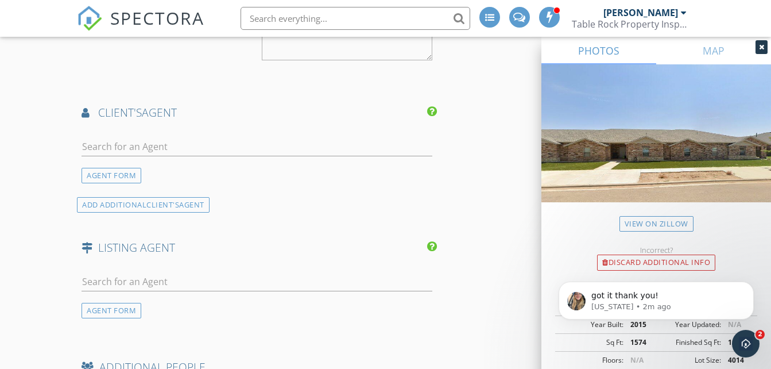
scroll to position [1654, 0]
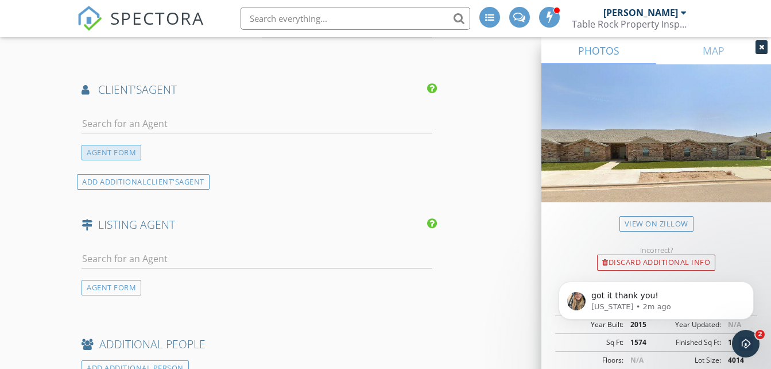
click at [117, 157] on div "AGENT FORM" at bounding box center [112, 153] width 60 height 16
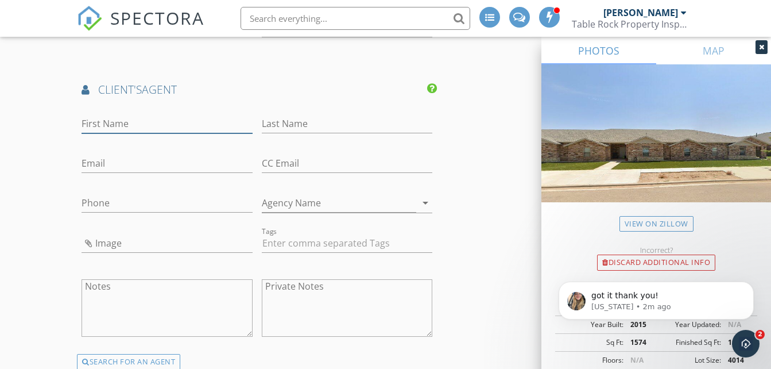
click at [110, 121] on input "First Name" at bounding box center [167, 123] width 171 height 19
type input "Josh"
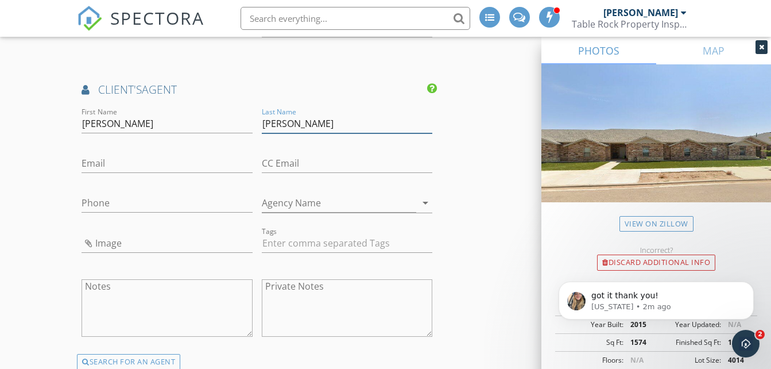
type input "Nichols"
click at [95, 161] on input "Email" at bounding box center [167, 163] width 171 height 19
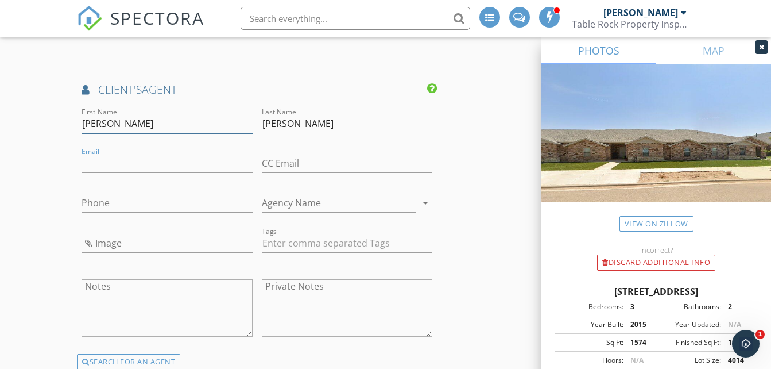
click at [126, 126] on input "Josh" at bounding box center [167, 123] width 171 height 19
type input "J"
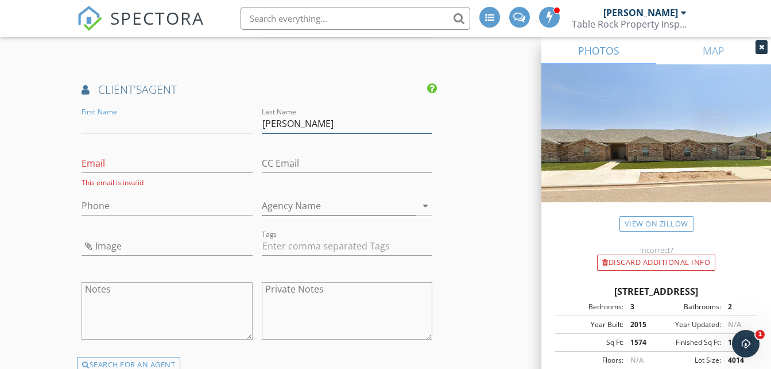
click at [299, 123] on input "Nichols" at bounding box center [347, 123] width 171 height 19
type input "N"
click at [113, 121] on input "First Name" at bounding box center [167, 123] width 171 height 19
type input "J"
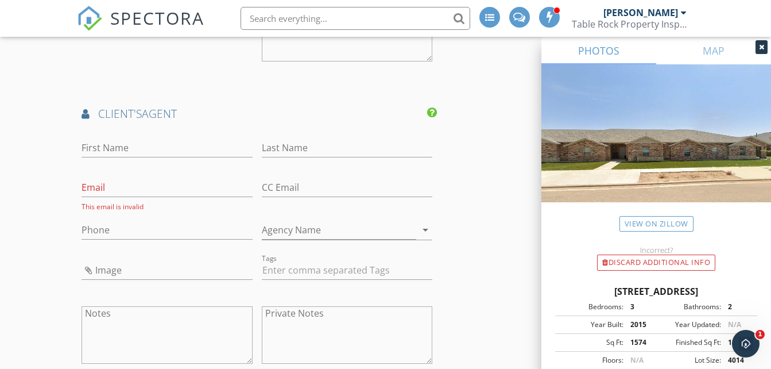
scroll to position [1631, 0]
click at [95, 146] on input "First Name" at bounding box center [167, 146] width 171 height 19
type input "J"
type input "j"
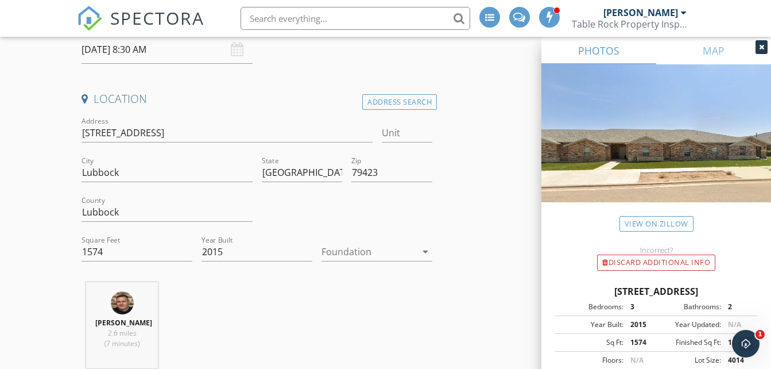
scroll to position [0, 0]
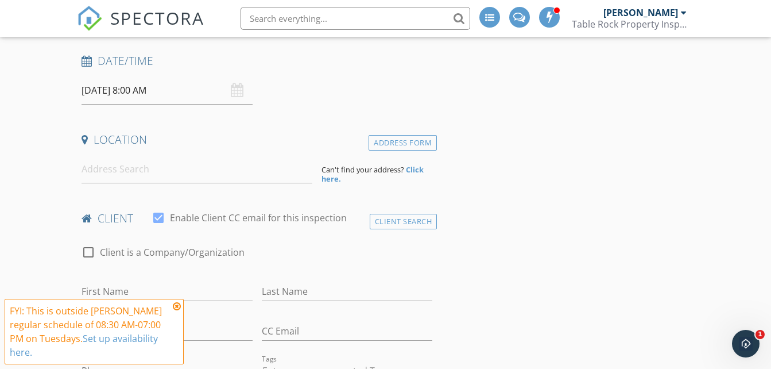
scroll to position [184, 0]
click at [161, 86] on input "[DATE] 8:00 AM" at bounding box center [167, 89] width 171 height 28
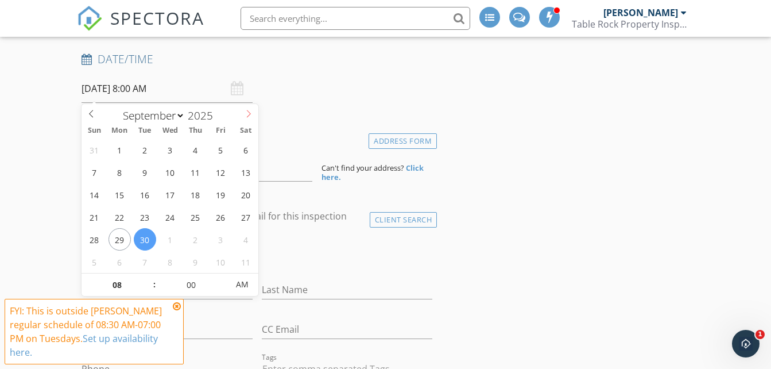
select select "9"
click at [244, 114] on span at bounding box center [249, 112] width 20 height 16
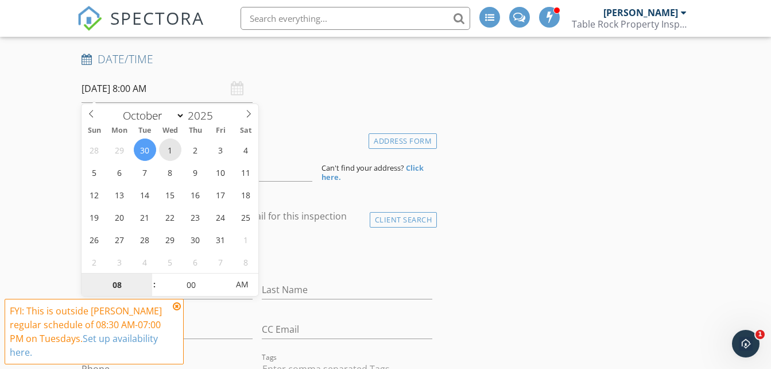
type input "[DATE] 8:00 AM"
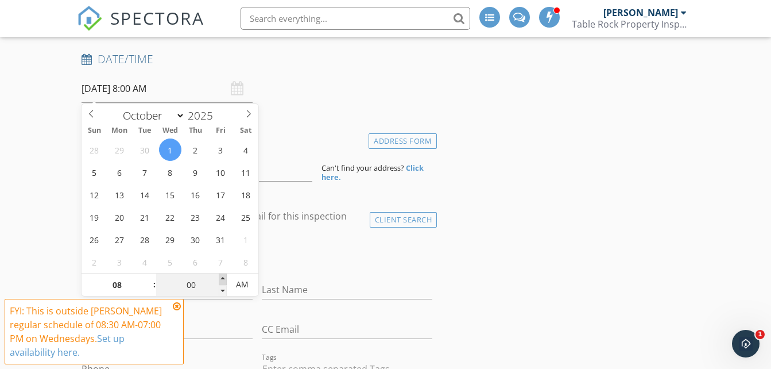
type input "05"
type input "[DATE] 8:05 AM"
click at [224, 279] on span at bounding box center [223, 278] width 8 height 11
type input "10"
type input "[DATE] 8:10 AM"
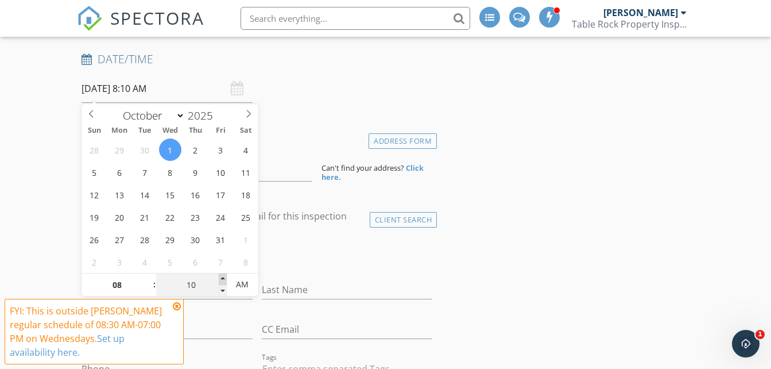
click at [224, 279] on span at bounding box center [223, 278] width 8 height 11
type input "15"
type input "[DATE] 8:15 AM"
click at [224, 279] on span at bounding box center [223, 278] width 8 height 11
type input "20"
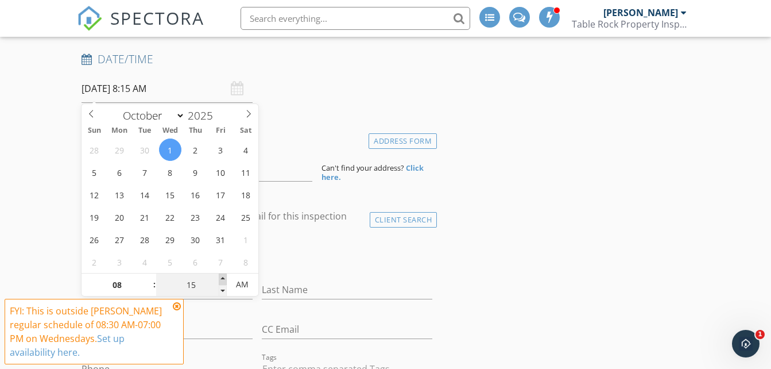
type input "[DATE] 8:20 AM"
click at [224, 279] on span at bounding box center [223, 278] width 8 height 11
type input "25"
type input "[DATE] 8:25 AM"
click at [224, 279] on span at bounding box center [223, 278] width 8 height 11
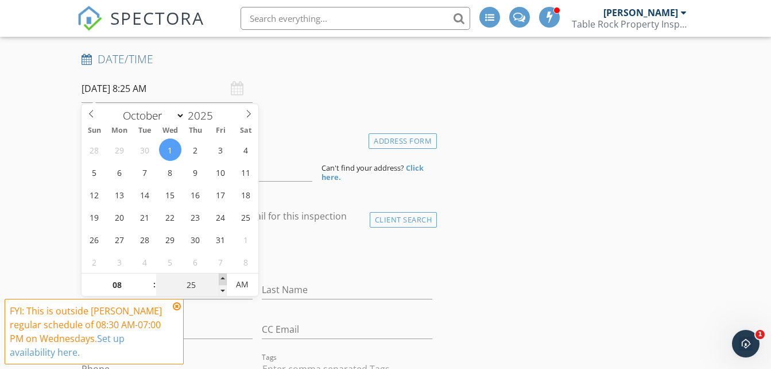
type input "30"
type input "[DATE] 8:30 AM"
click at [224, 279] on span at bounding box center [223, 278] width 8 height 11
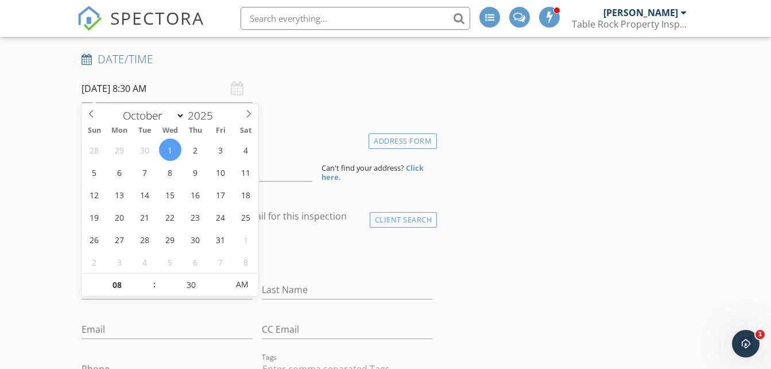
click at [299, 254] on div "check_box_outline_blank Client is a Company/Organization" at bounding box center [257, 256] width 351 height 30
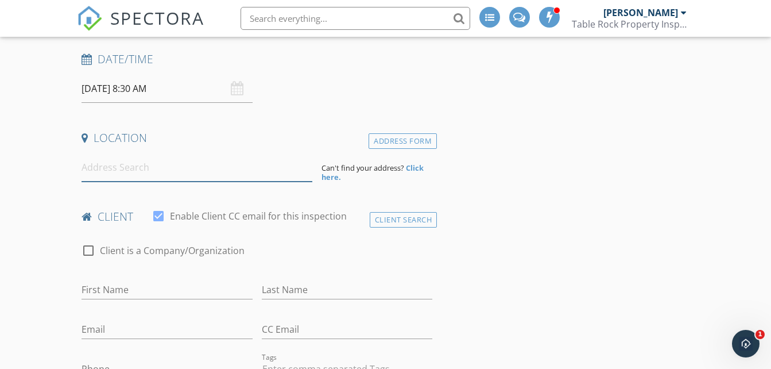
click at [203, 177] on input at bounding box center [197, 167] width 231 height 28
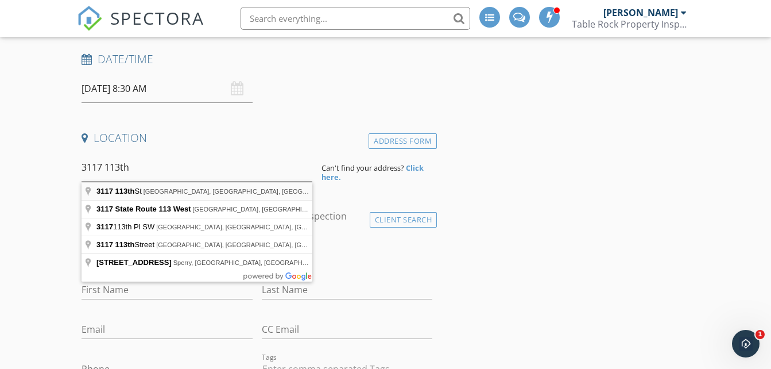
type input "[STREET_ADDRESS]"
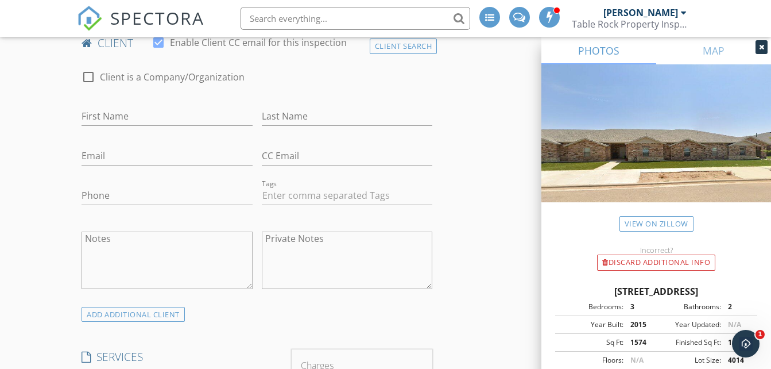
scroll to position [597, 0]
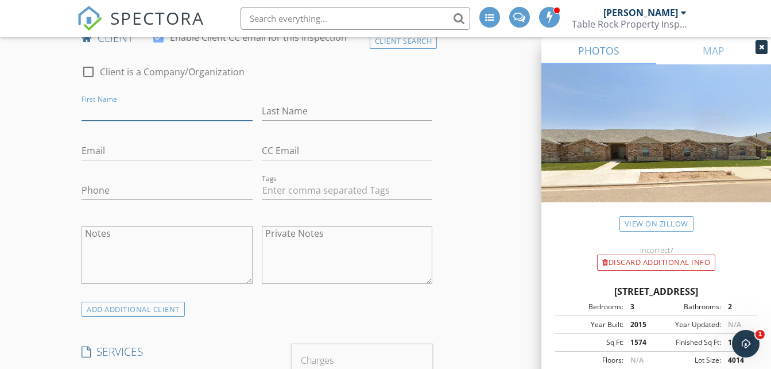
click at [114, 106] on input "First Name" at bounding box center [167, 111] width 171 height 19
type input "Don"
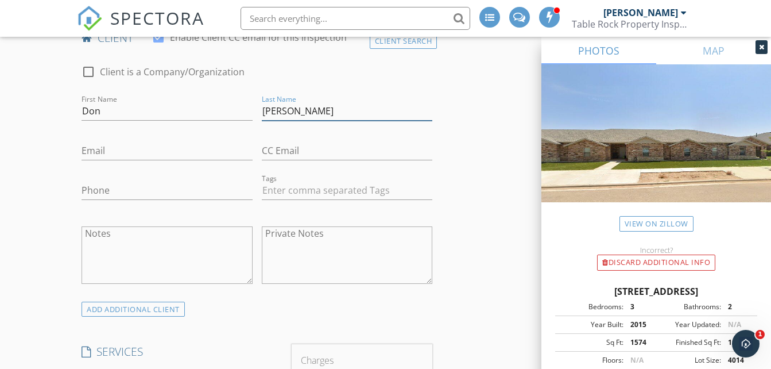
type input "[PERSON_NAME]"
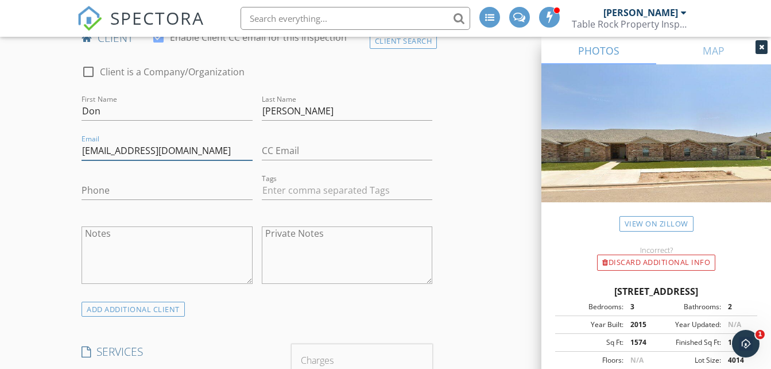
type input "[EMAIL_ADDRESS][DOMAIN_NAME]"
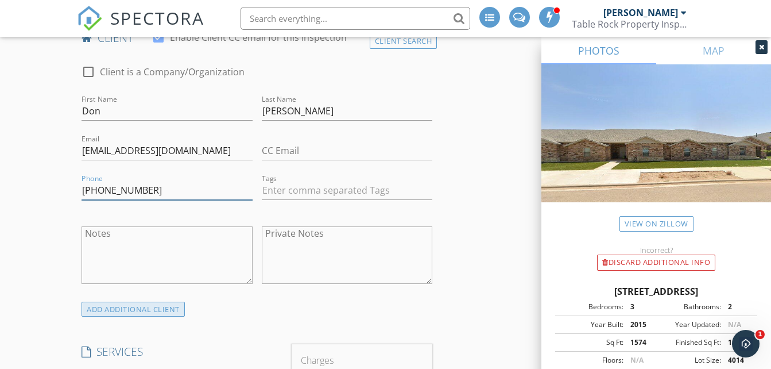
type input "[PHONE_NUMBER]"
click at [95, 304] on div "ADD ADDITIONAL client" at bounding box center [133, 309] width 103 height 16
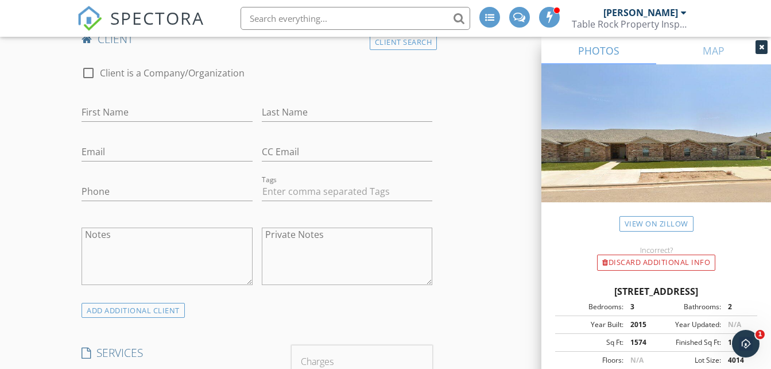
scroll to position [896, 0]
click at [117, 111] on input "First Name" at bounding box center [167, 110] width 171 height 19
type input "[PERSON_NAME]"
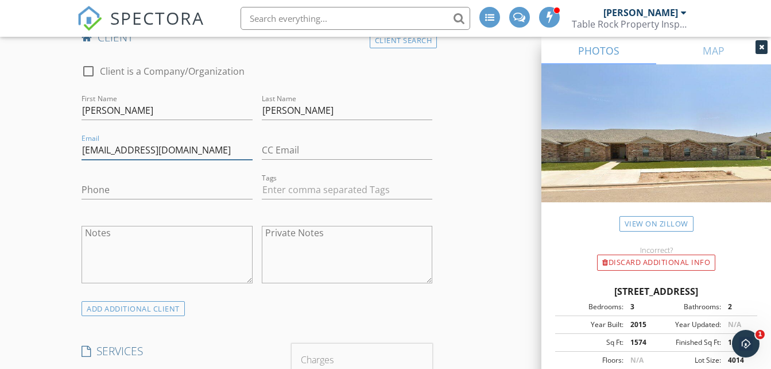
type input "[EMAIL_ADDRESS][DOMAIN_NAME]"
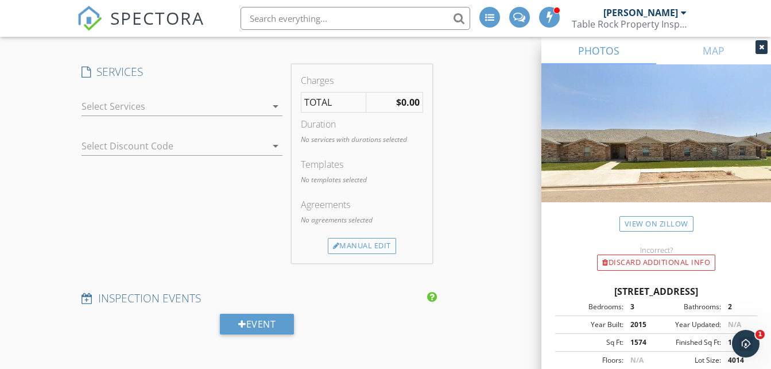
scroll to position [1217, 0]
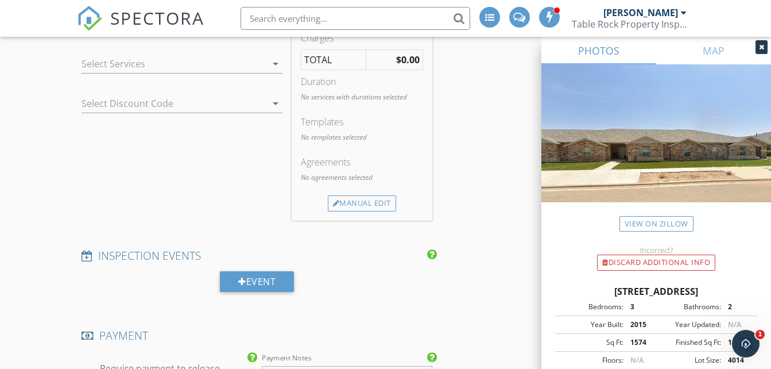
click at [111, 65] on div at bounding box center [174, 64] width 185 height 18
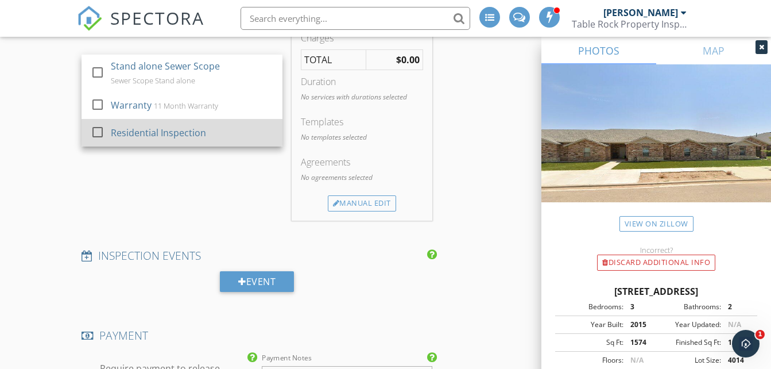
click at [113, 137] on div "Residential Inspection" at bounding box center [158, 133] width 95 height 14
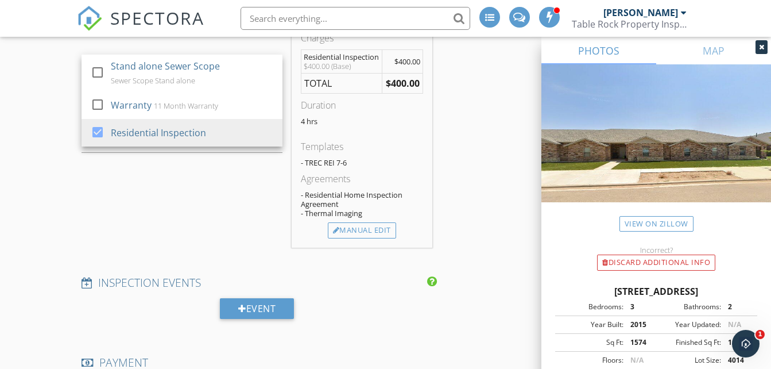
click at [59, 134] on div "New Inspection Click here to use the New Order Form INSPECTOR(S) check_box [PER…" at bounding box center [385, 126] width 771 height 2531
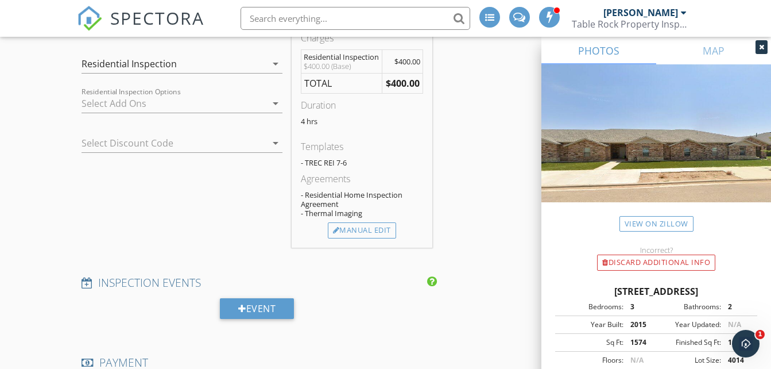
click at [102, 97] on div at bounding box center [174, 103] width 185 height 18
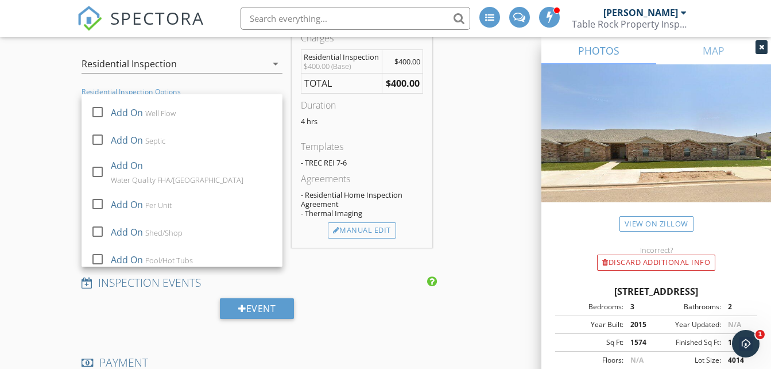
scroll to position [76, 0]
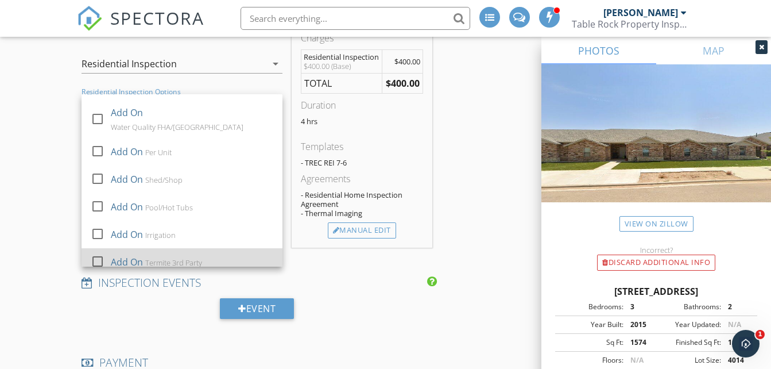
click at [233, 256] on div "Add On Termite 3rd Party" at bounding box center [192, 261] width 163 height 23
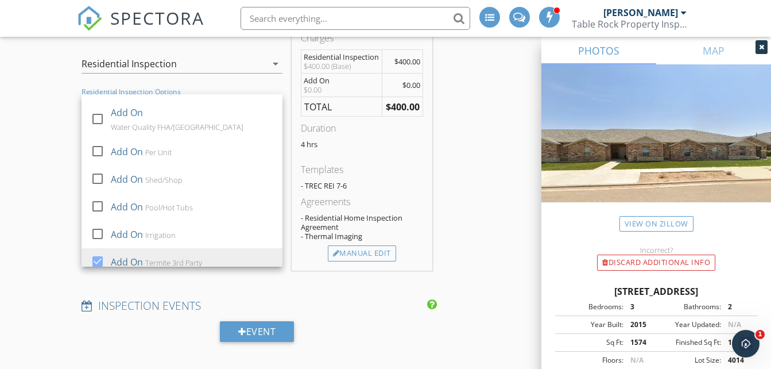
click at [52, 216] on div "New Inspection Click here to use the New Order Form INSPECTOR(S) check_box [PER…" at bounding box center [385, 138] width 771 height 2554
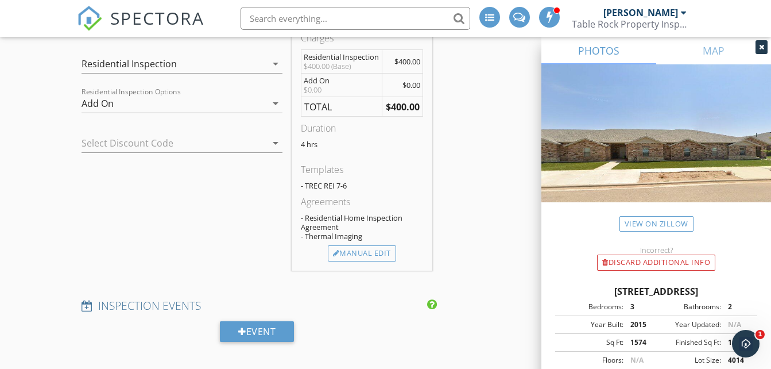
click at [52, 216] on div "New Inspection Click here to use the New Order Form INSPECTOR(S) check_box [PER…" at bounding box center [385, 138] width 771 height 2554
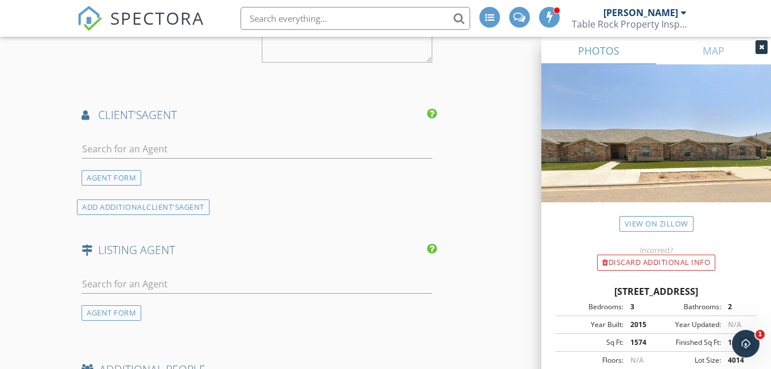
scroll to position [1631, 0]
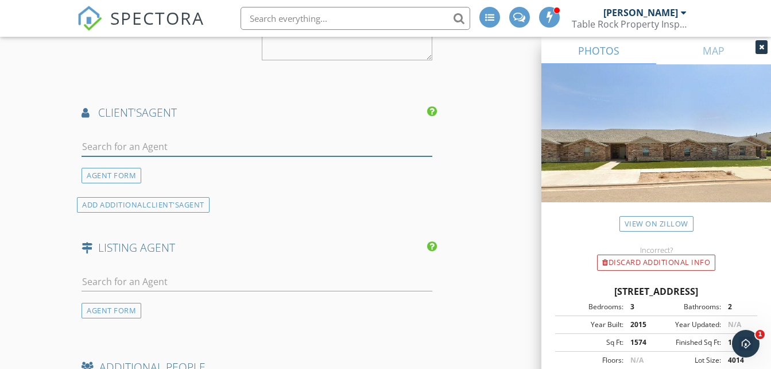
click at [114, 150] on input "text" at bounding box center [257, 146] width 351 height 19
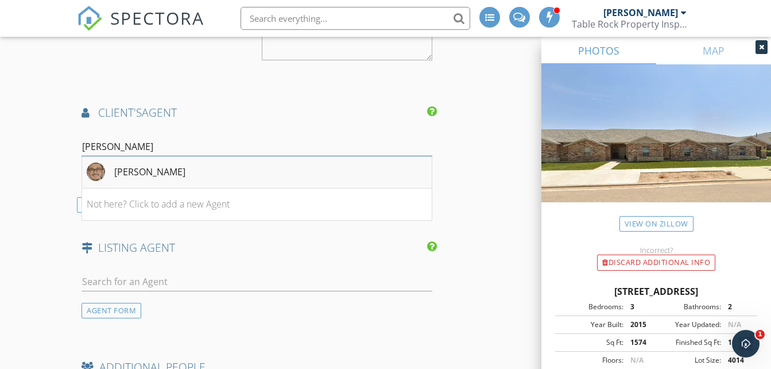
type input "[PERSON_NAME]"
click at [129, 169] on div "[PERSON_NAME]" at bounding box center [149, 172] width 71 height 14
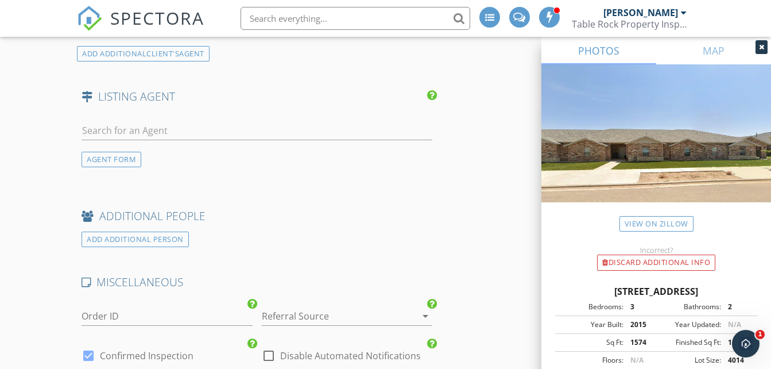
scroll to position [2021, 0]
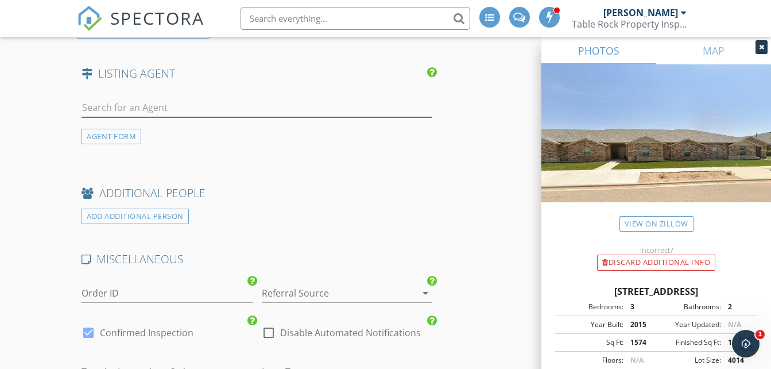
click at [114, 104] on input "text" at bounding box center [257, 107] width 351 height 19
type input "Cin"
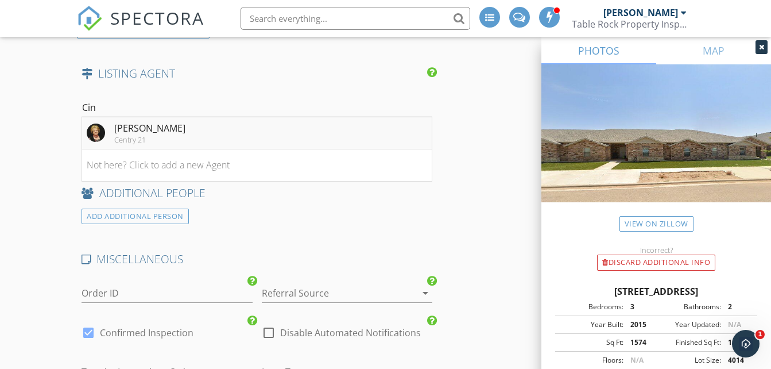
click at [137, 138] on div "Centry 21" at bounding box center [149, 139] width 71 height 9
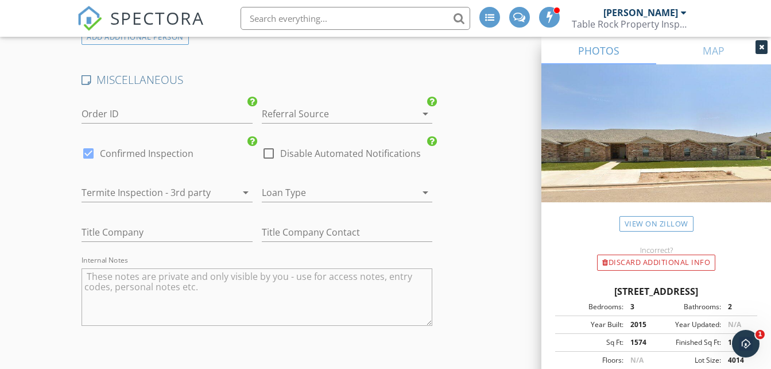
scroll to position [2457, 0]
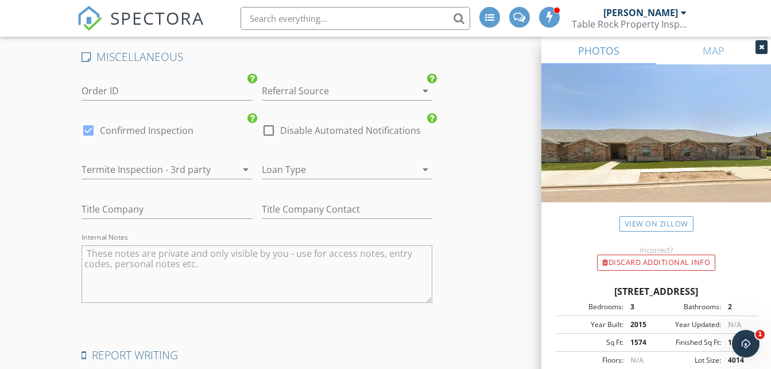
click at [282, 88] on div at bounding box center [331, 91] width 138 height 18
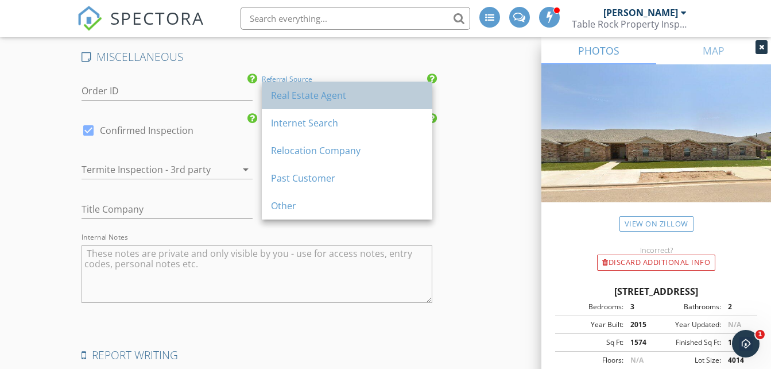
click at [286, 97] on div "Real Estate Agent" at bounding box center [347, 95] width 152 height 14
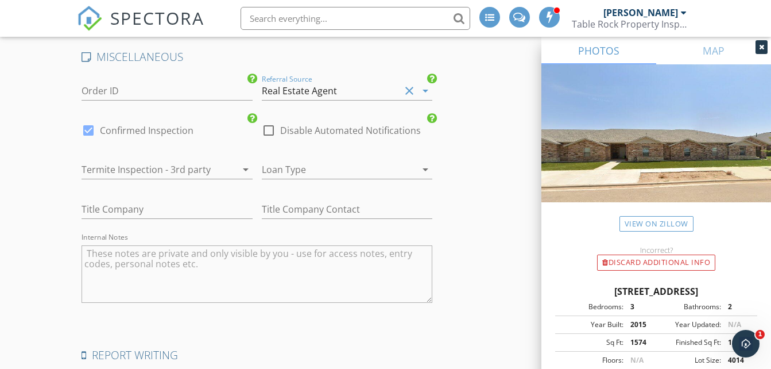
click at [160, 169] on div at bounding box center [151, 169] width 138 height 18
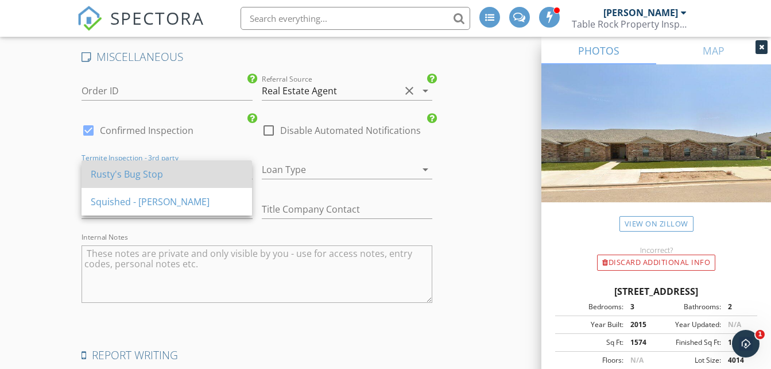
click at [160, 177] on div "Rusty's Bug Stop" at bounding box center [167, 174] width 152 height 14
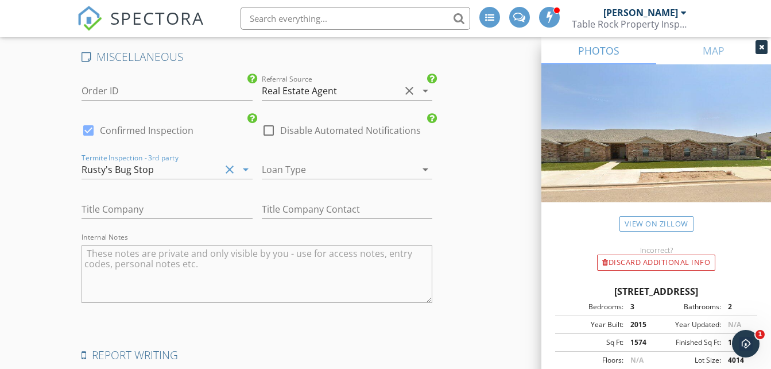
click at [100, 265] on textarea "Internal Notes" at bounding box center [257, 273] width 351 height 57
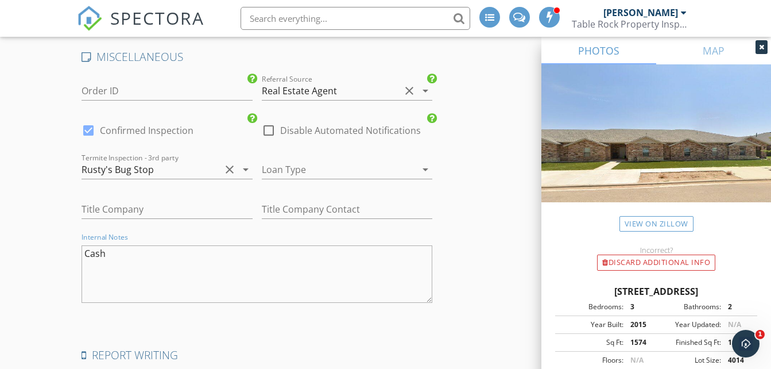
type textarea "Cash"
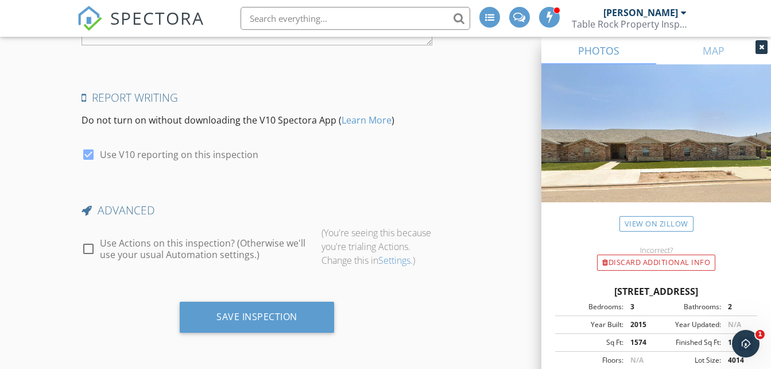
scroll to position [2722, 0]
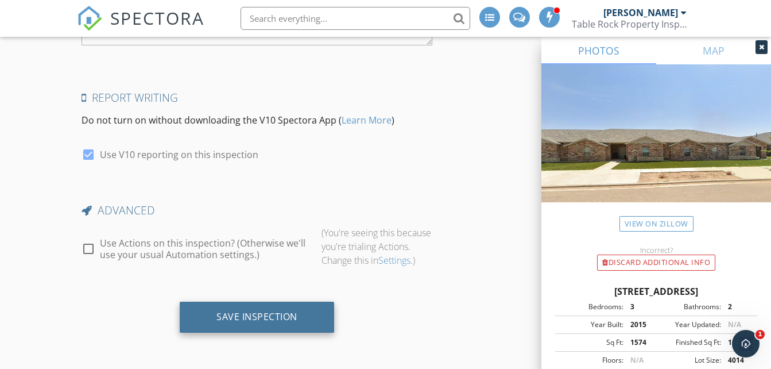
click at [215, 309] on div "Save Inspection" at bounding box center [257, 316] width 154 height 31
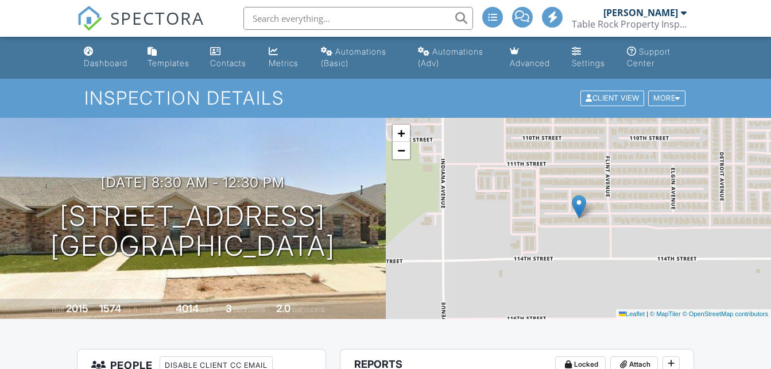
click at [94, 20] on img at bounding box center [89, 18] width 25 height 25
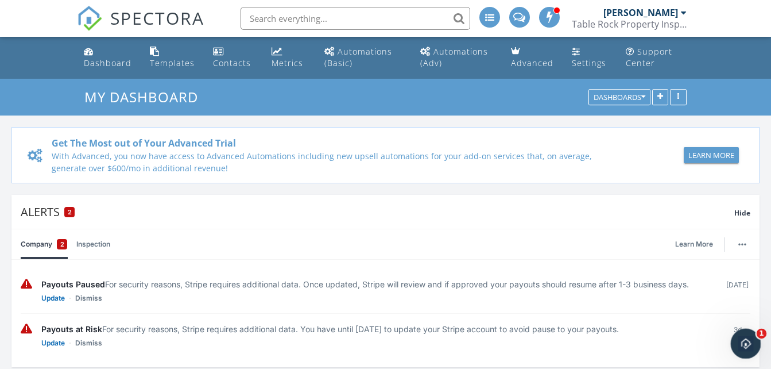
click at [736, 339] on icon "Open Intercom Messenger" at bounding box center [744, 341] width 19 height 19
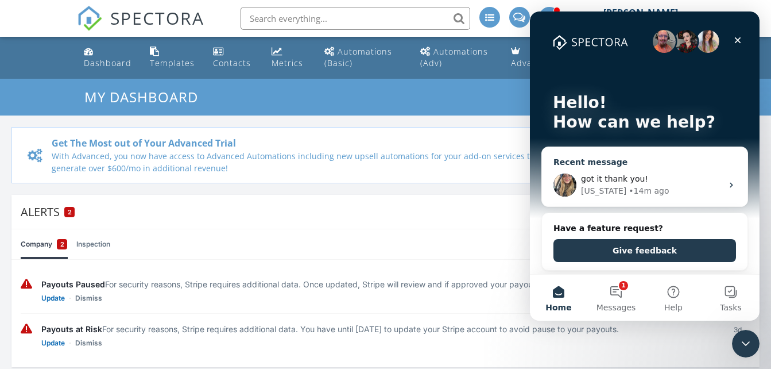
click at [711, 182] on div "got it thank you!" at bounding box center [651, 179] width 141 height 12
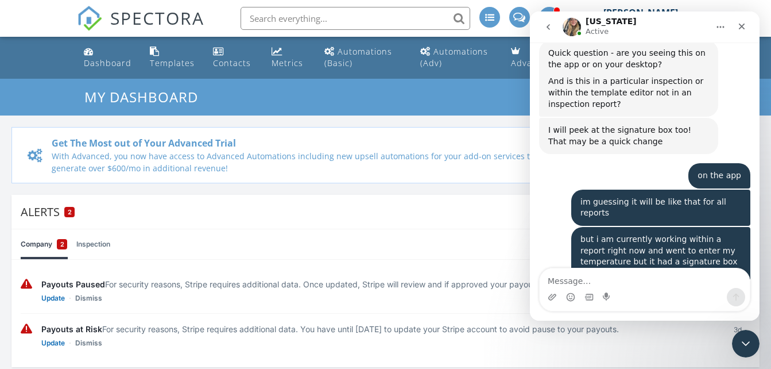
scroll to position [9091, 0]
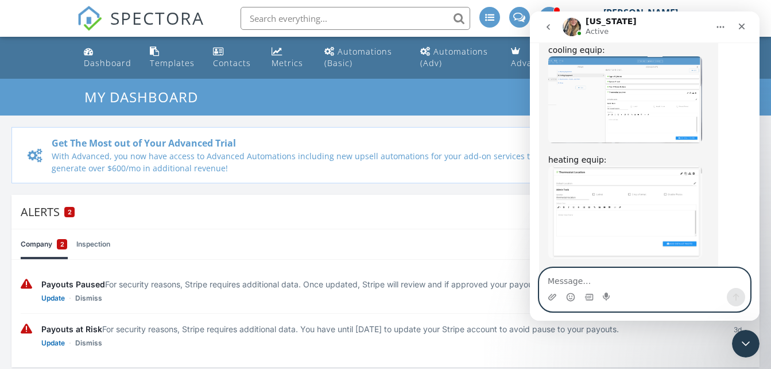
click at [629, 281] on textarea "Message…" at bounding box center [645, 278] width 210 height 20
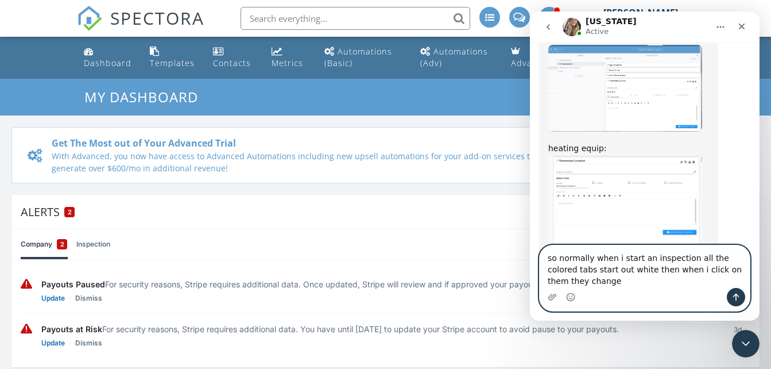
scroll to position [9720, 0]
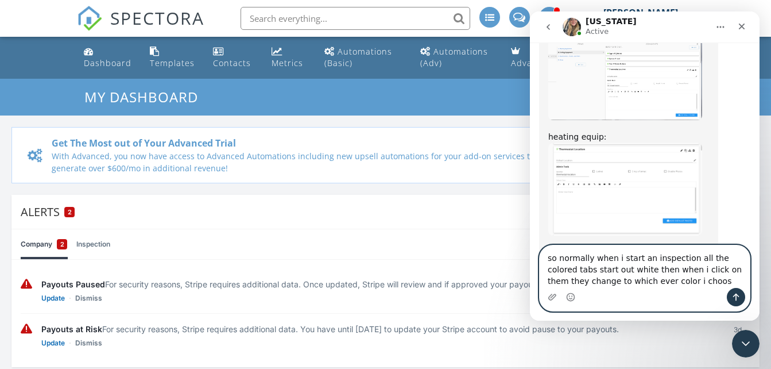
type textarea "so normally when i start an inspection all the colored tabs start out white the…"
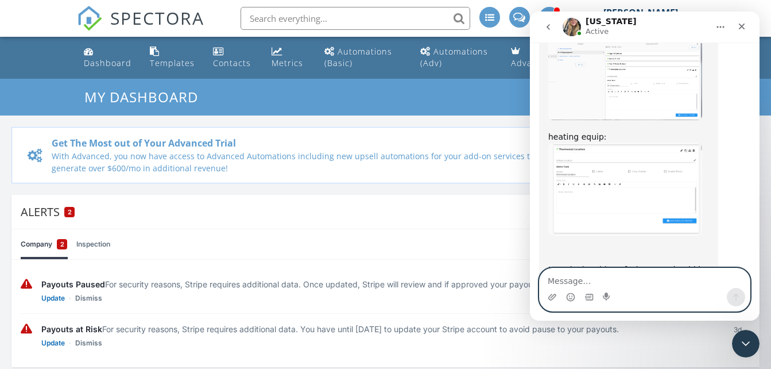
scroll to position [9765, 0]
